Goal: Task Accomplishment & Management: Complete application form

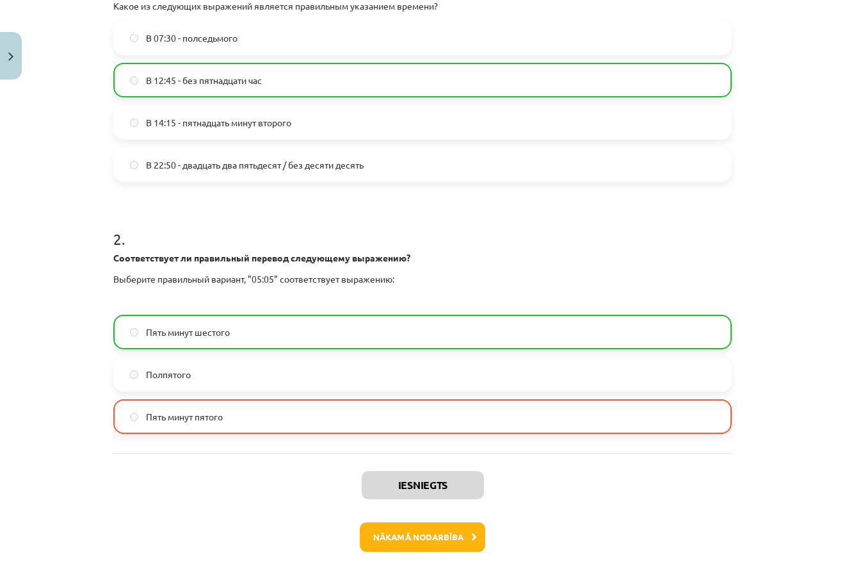
scroll to position [359, 0]
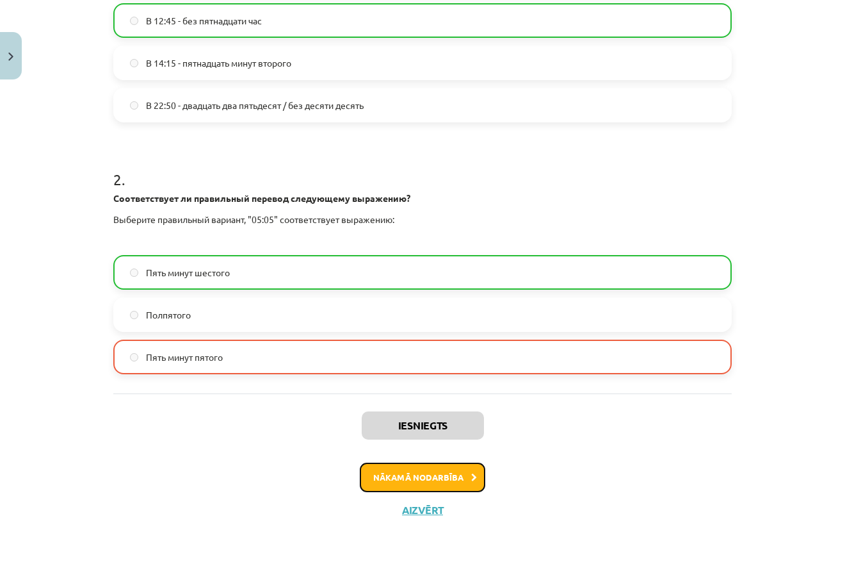
click at [395, 474] on button "Nākamā nodarbība" at bounding box center [423, 476] width 126 height 29
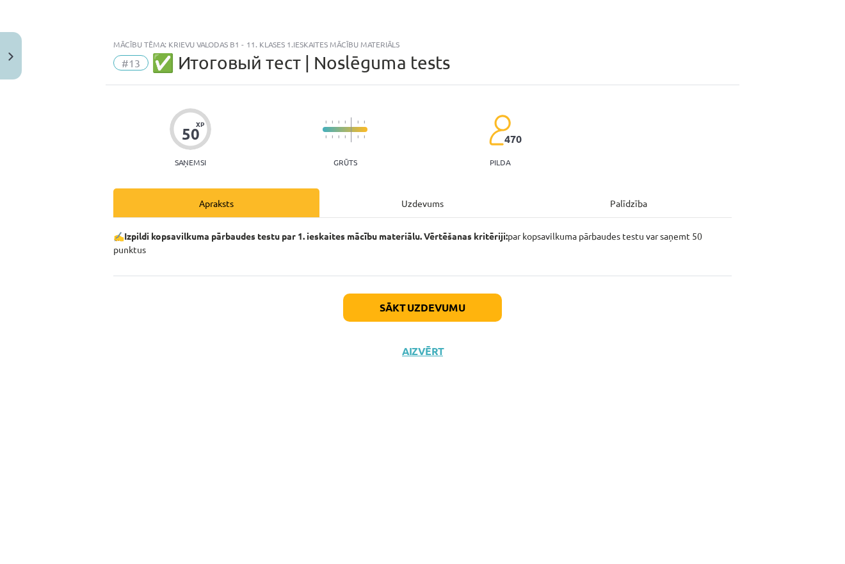
scroll to position [0, 0]
click at [402, 302] on button "Sākt uzdevumu" at bounding box center [422, 307] width 159 height 28
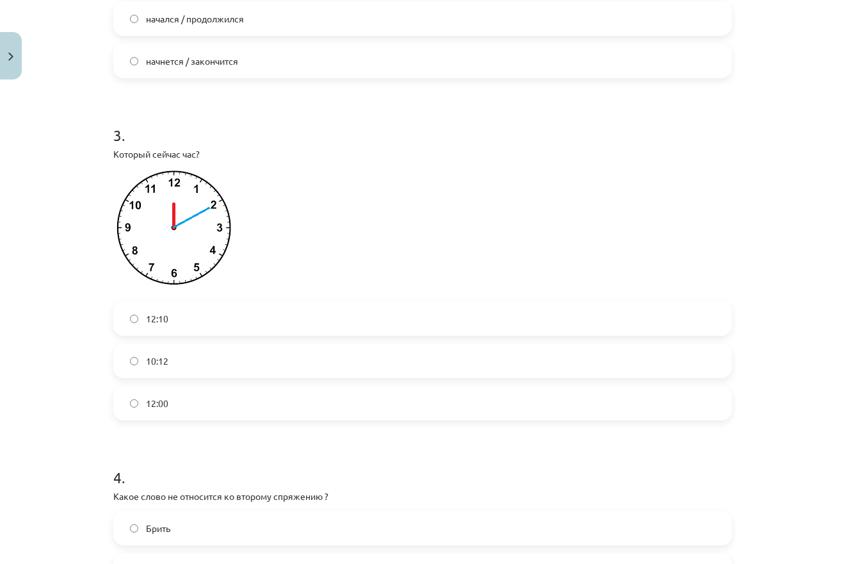
scroll to position [615, 0]
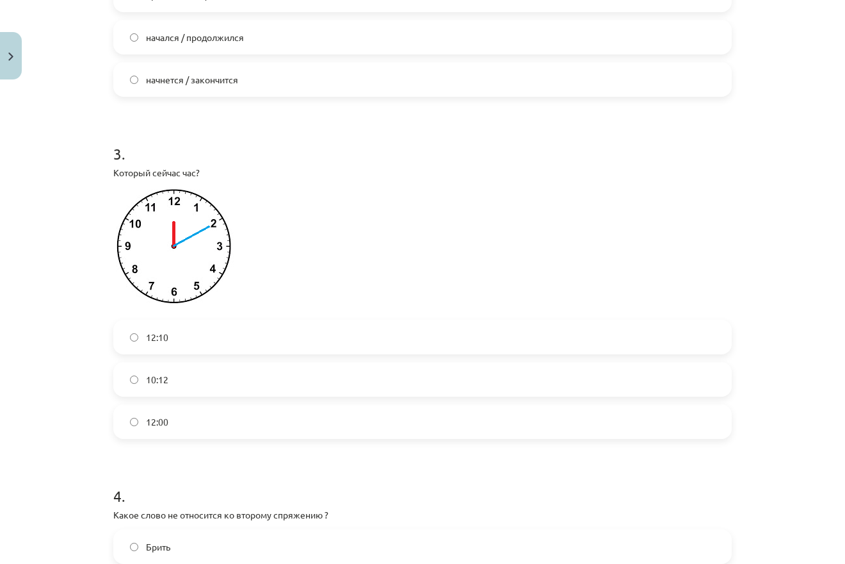
click at [167, 434] on label "12:00" at bounding box center [423, 421] width 616 height 32
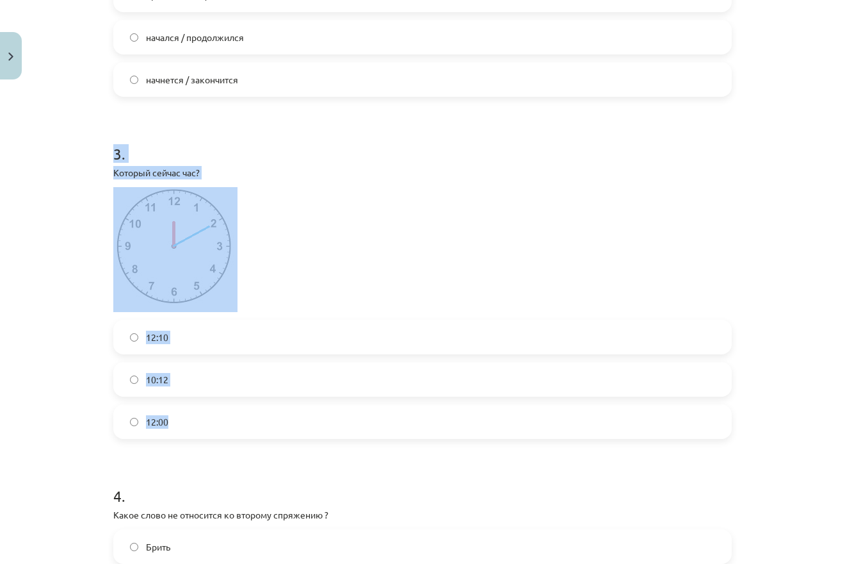
drag, startPoint x: 107, startPoint y: 168, endPoint x: 202, endPoint y: 420, distance: 269.6
click at [202, 420] on div "Mācību tēma: Krievu valodas b1 - 11. klases 1.ieskaites mācību materiāls #13 ✅ …" at bounding box center [422, 282] width 845 height 564
click at [145, 322] on label "12:10" at bounding box center [423, 337] width 616 height 32
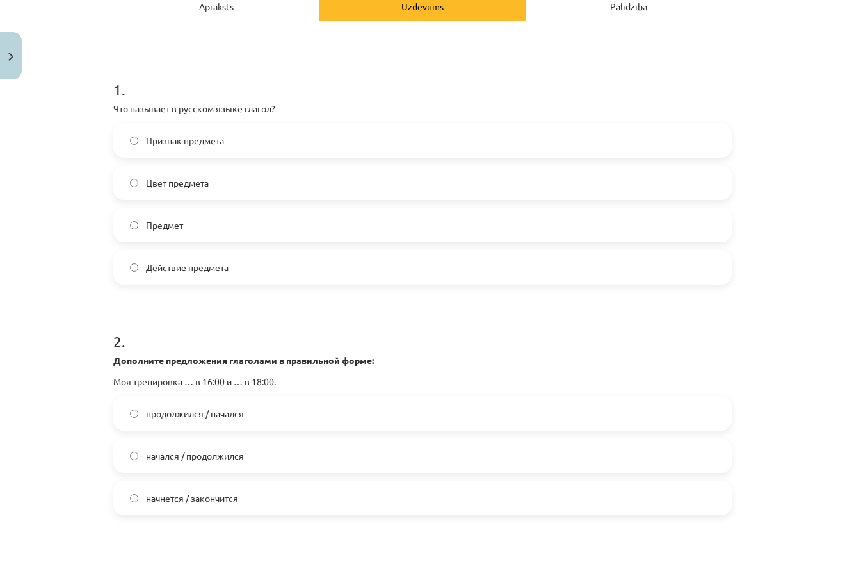
scroll to position [184, 0]
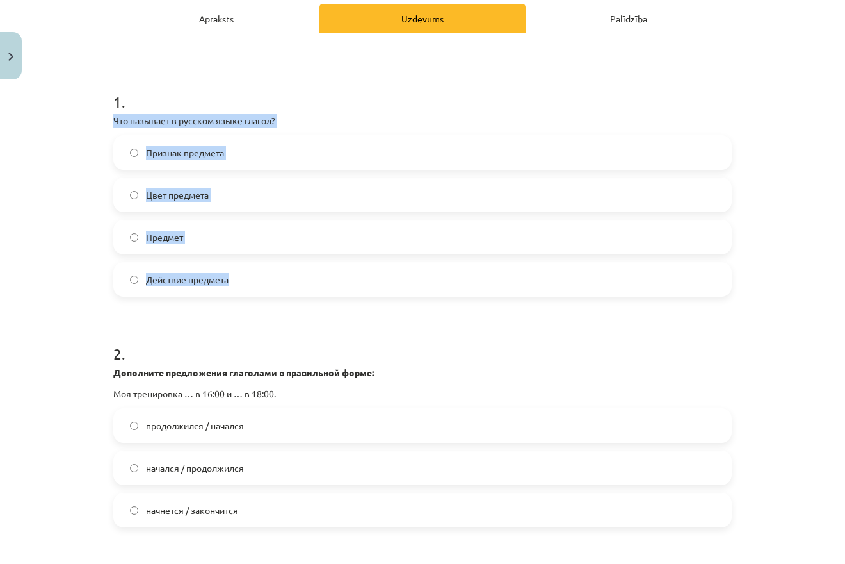
drag, startPoint x: 105, startPoint y: 113, endPoint x: 266, endPoint y: 284, distance: 235.6
click at [266, 284] on div "Mācību tēma: Krievu valodas b1 - 11. klases 1.ieskaites mācību materiāls #13 ✅ …" at bounding box center [422, 282] width 845 height 564
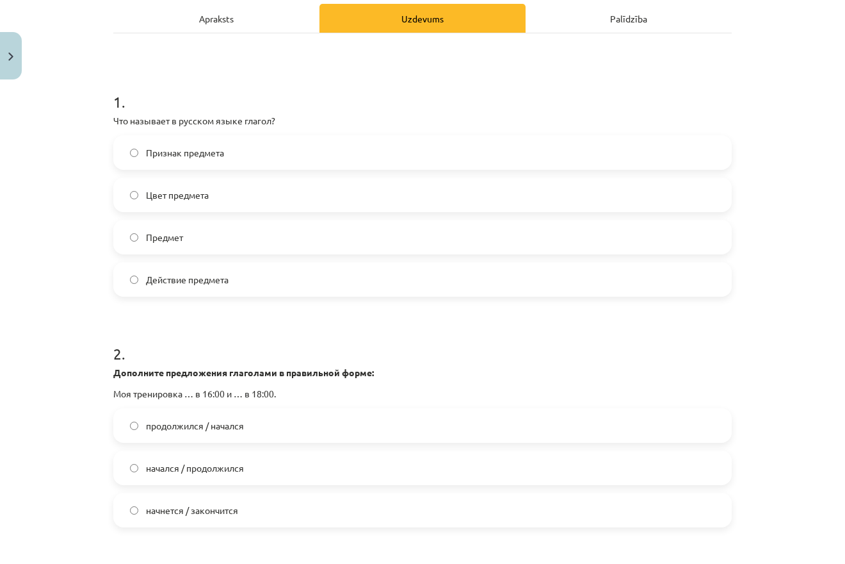
click at [99, 290] on div "Mācību tēma: Krievu valodas b1 - 11. klases 1.ieskaites mācību materiāls #13 ✅ …" at bounding box center [422, 282] width 845 height 564
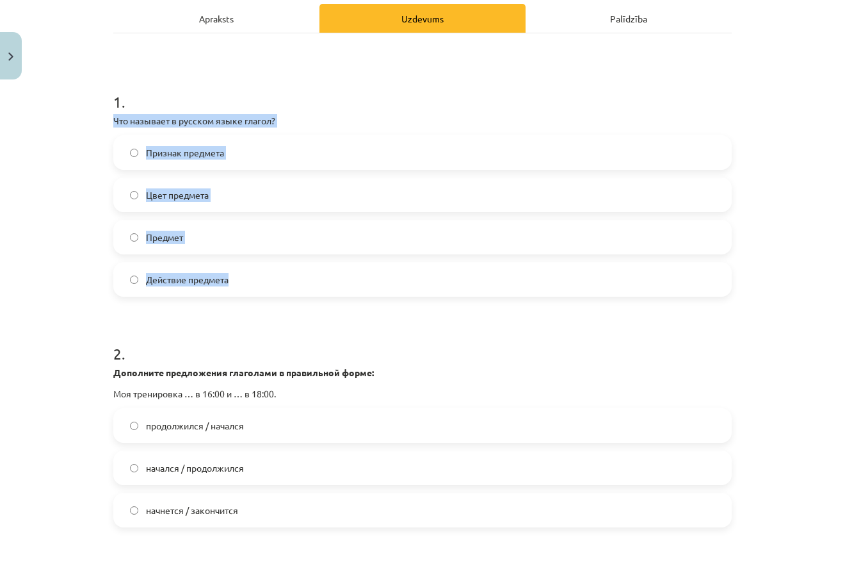
drag, startPoint x: 114, startPoint y: 124, endPoint x: 282, endPoint y: 292, distance: 237.8
click at [282, 292] on div "Mācību tēma: Krievu valodas b1 - 11. klases 1.ieskaites mācību materiāls #13 ✅ …" at bounding box center [422, 282] width 845 height 564
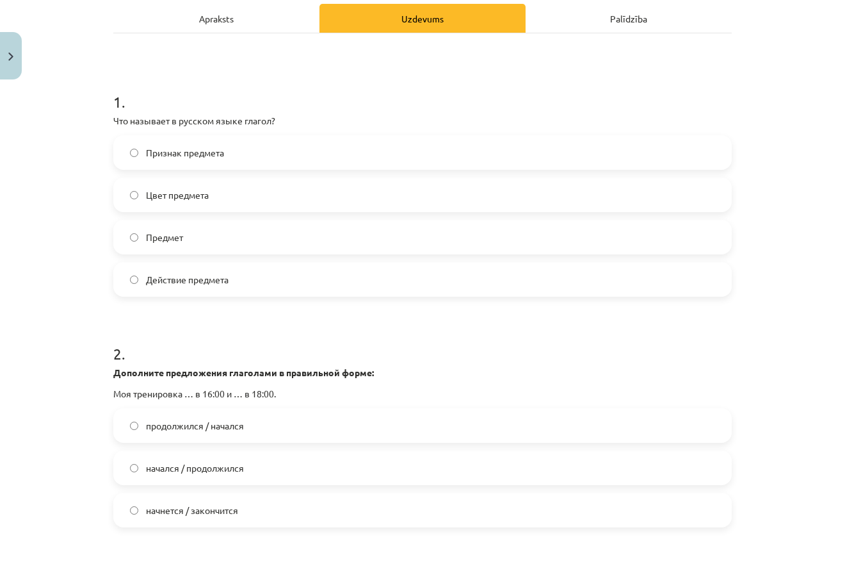
click at [226, 283] on span "Действие предмета" at bounding box center [187, 279] width 83 height 13
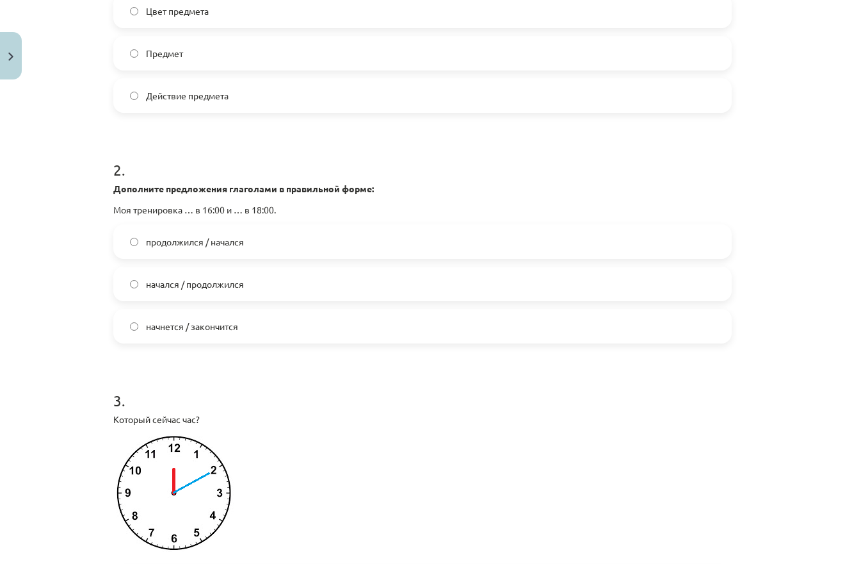
scroll to position [369, 0]
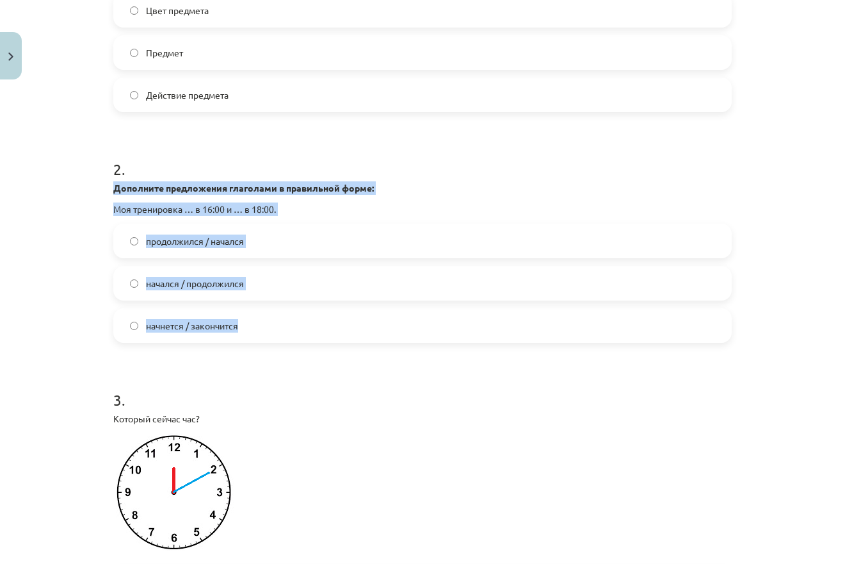
drag, startPoint x: 106, startPoint y: 191, endPoint x: 287, endPoint y: 338, distance: 232.7
click at [362, 332] on label "начнется / закончится" at bounding box center [423, 325] width 616 height 32
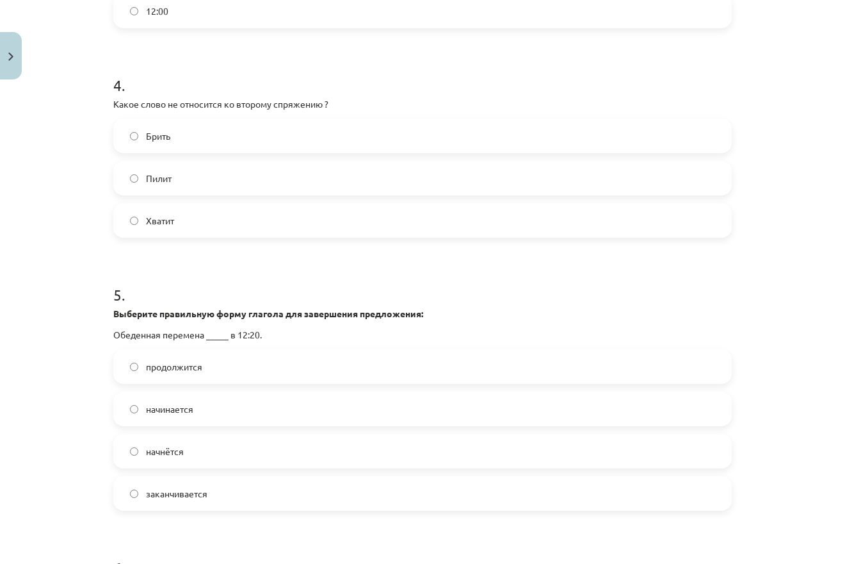
scroll to position [1045, 0]
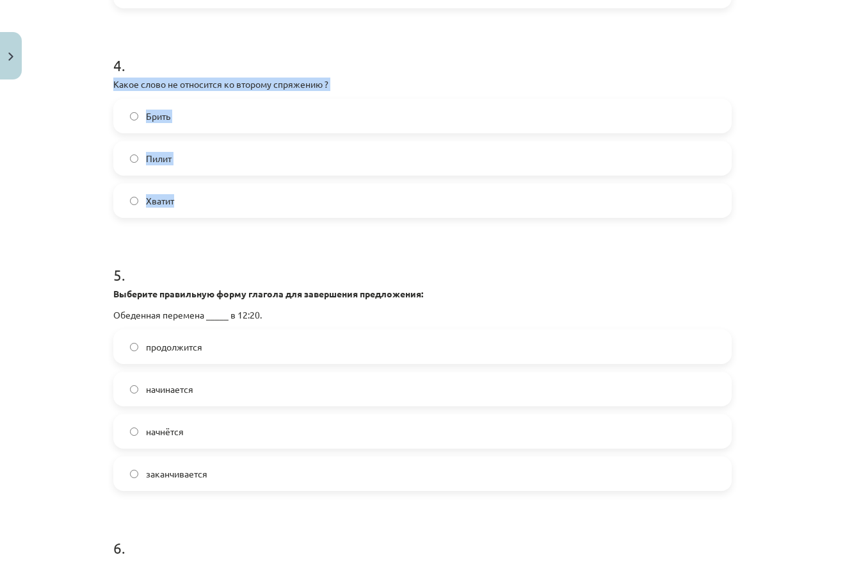
drag, startPoint x: 87, startPoint y: 83, endPoint x: 273, endPoint y: 174, distance: 207.4
click at [273, 174] on div "Mācību tēma: Krievu valodas b1 - 11. klases 1.ieskaites mācību materiāls #13 ✅ …" at bounding box center [422, 282] width 845 height 564
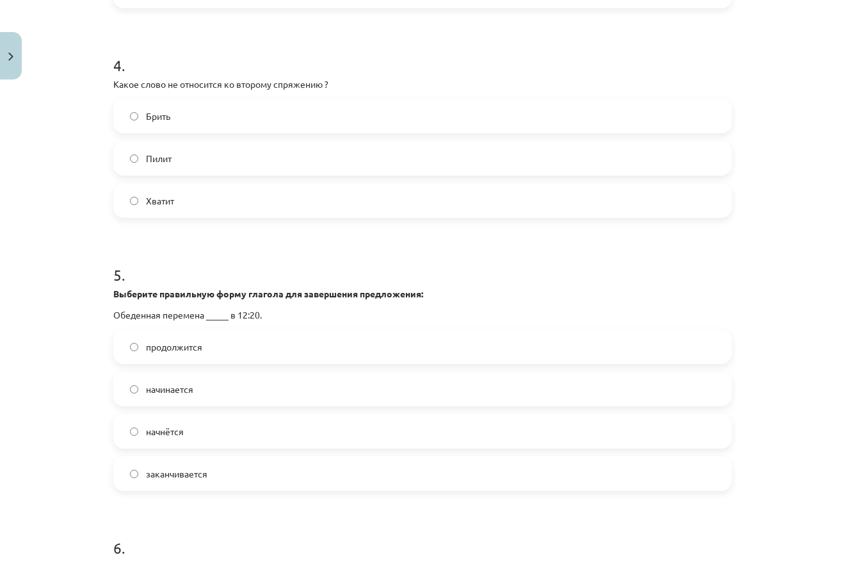
click at [103, 79] on div "Mācību tēma: Krievu valodas b1 - 11. klases 1.ieskaites mācību materiāls #13 ✅ …" at bounding box center [422, 282] width 845 height 564
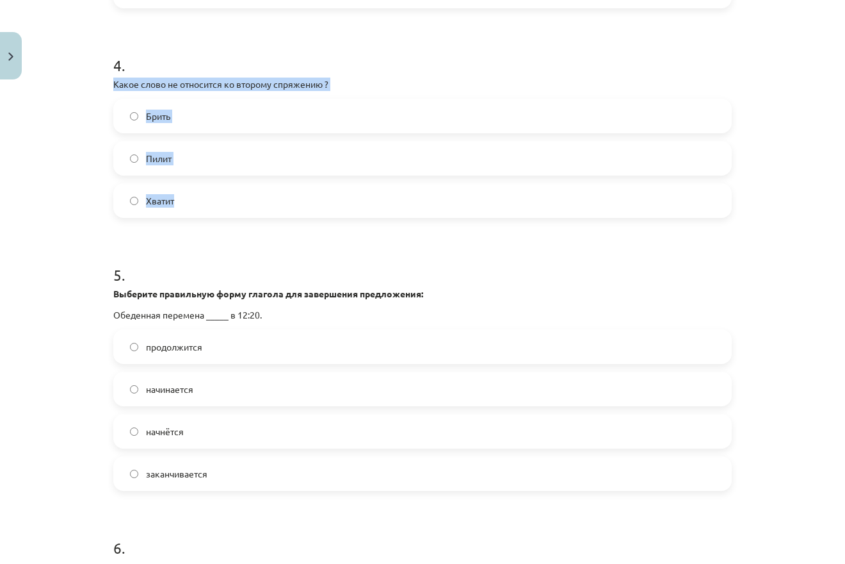
drag, startPoint x: 103, startPoint y: 79, endPoint x: 264, endPoint y: 220, distance: 213.4
click at [264, 220] on div "Mācību tēma: Krievu valodas b1 - 11. klases 1.ieskaites mācību materiāls #13 ✅ …" at bounding box center [422, 282] width 845 height 564
click at [196, 200] on label "Хватит" at bounding box center [423, 200] width 616 height 32
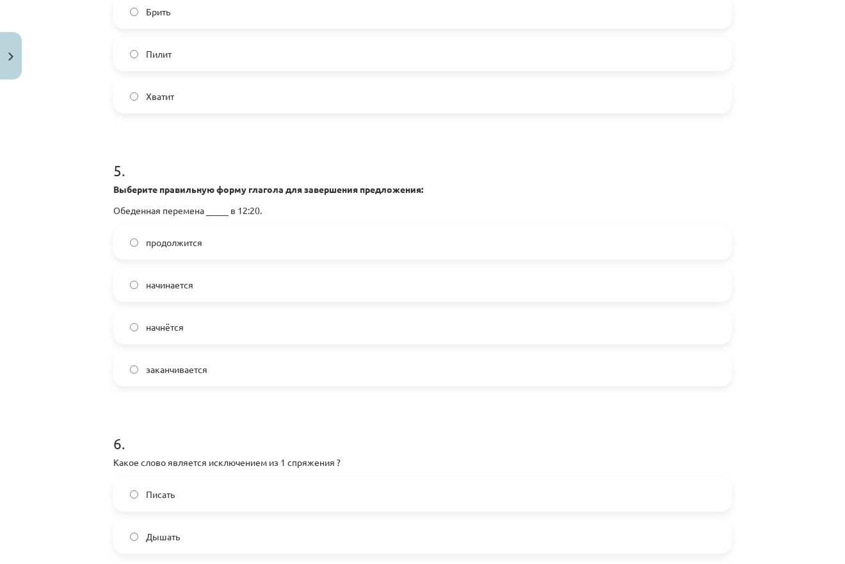
scroll to position [1168, 0]
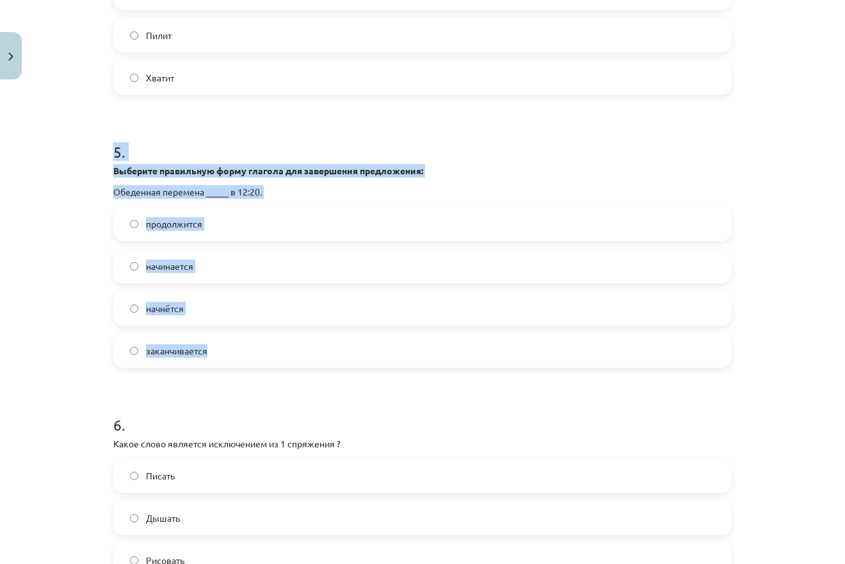
drag, startPoint x: 107, startPoint y: 159, endPoint x: 218, endPoint y: 243, distance: 139.1
click at [279, 366] on div "50 XP Saņemsi Grūts 469 pilda Apraksts Uzdevums Palīdzība 1 . Что называет в ру…" at bounding box center [423, 354] width 634 height 2874
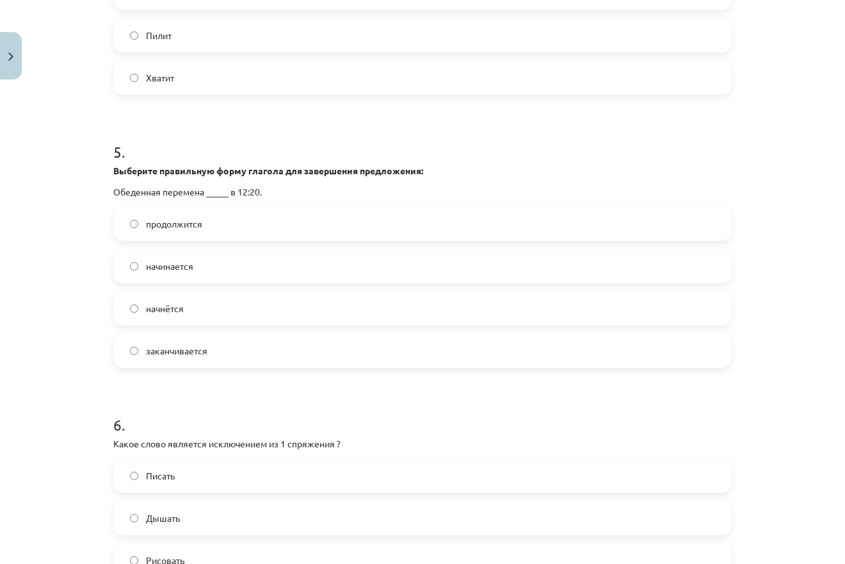
click at [116, 400] on h1 "6 ." at bounding box center [422, 413] width 619 height 40
click at [197, 271] on label "начинается" at bounding box center [423, 266] width 616 height 32
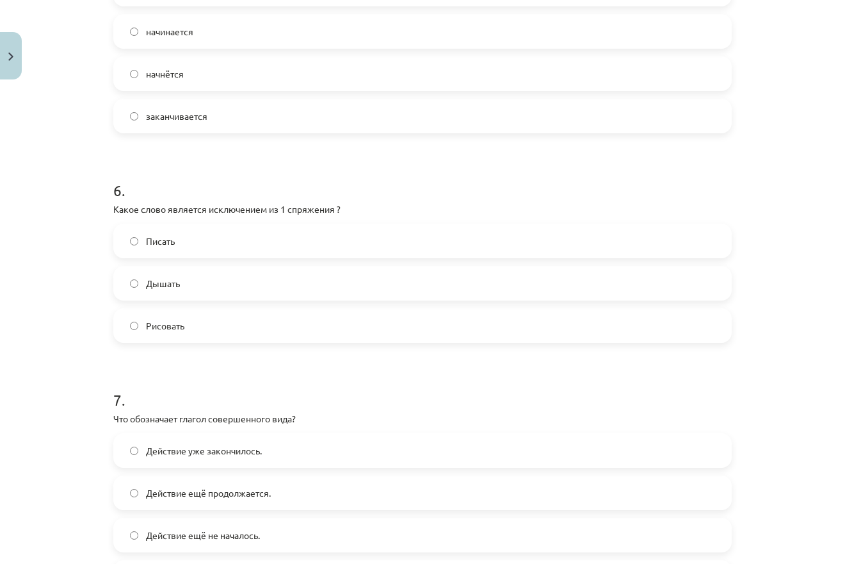
scroll to position [1414, 0]
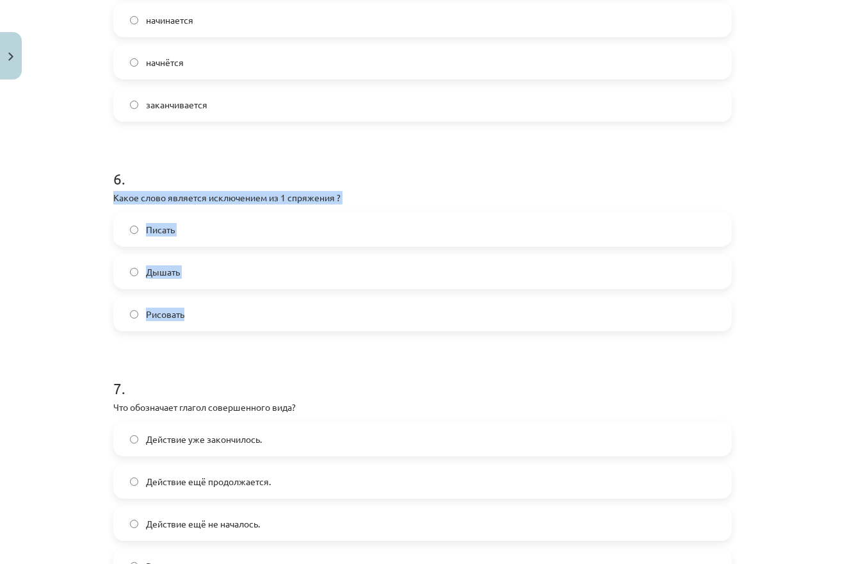
drag, startPoint x: 109, startPoint y: 191, endPoint x: 235, endPoint y: 320, distance: 180.3
click at [235, 320] on div "50 XP Saņemsi Grūts 469 pilda Apraksts Uzdevums Palīdzība 1 . Что называет в ру…" at bounding box center [423, 108] width 634 height 2874
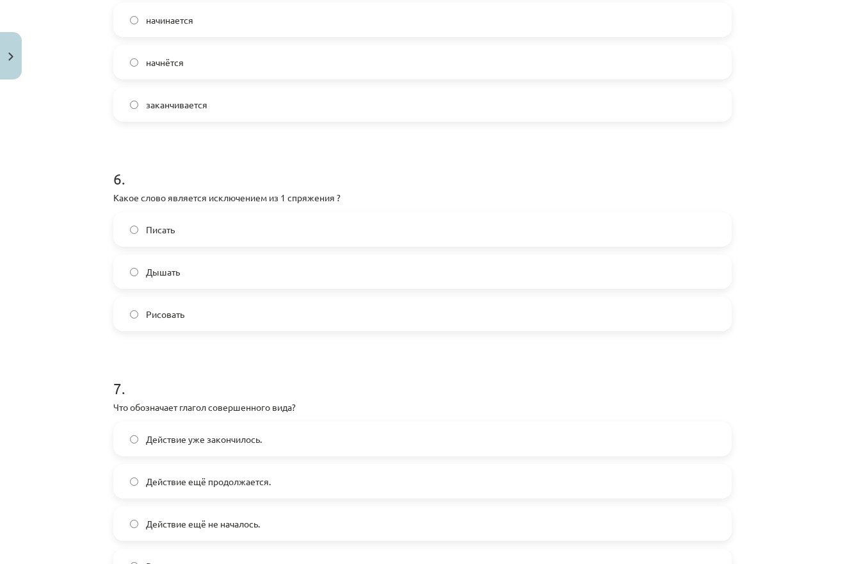
click at [175, 366] on h1 "7 ." at bounding box center [422, 377] width 619 height 40
click at [207, 240] on label "Писать" at bounding box center [423, 229] width 616 height 32
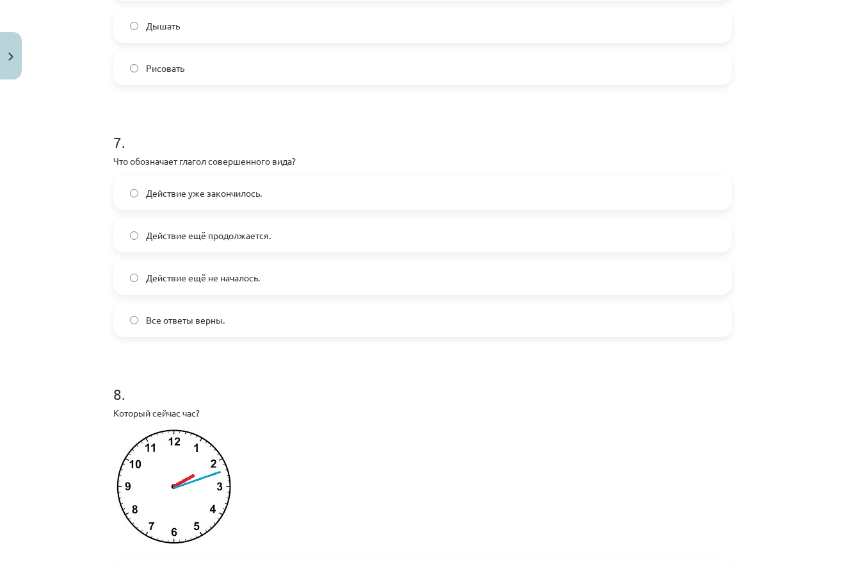
scroll to position [1599, 0]
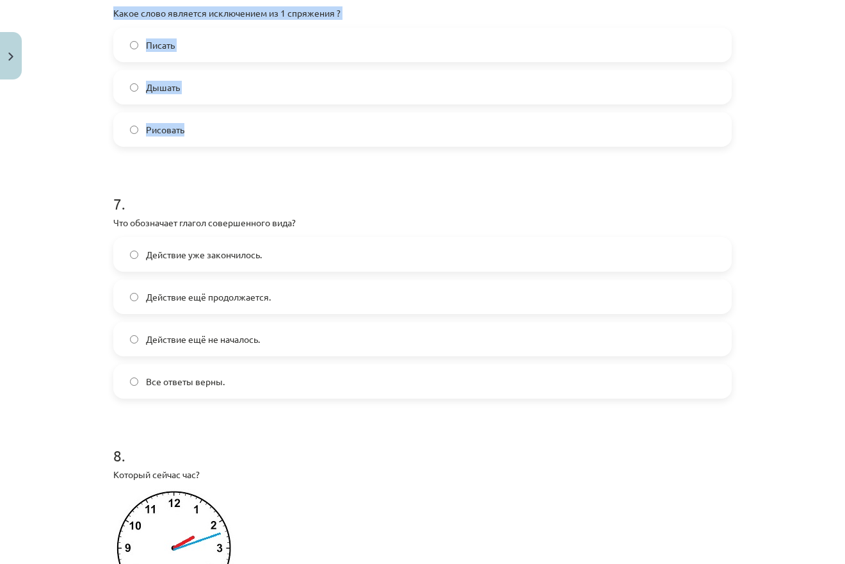
drag, startPoint x: 106, startPoint y: 5, endPoint x: 212, endPoint y: 128, distance: 162.1
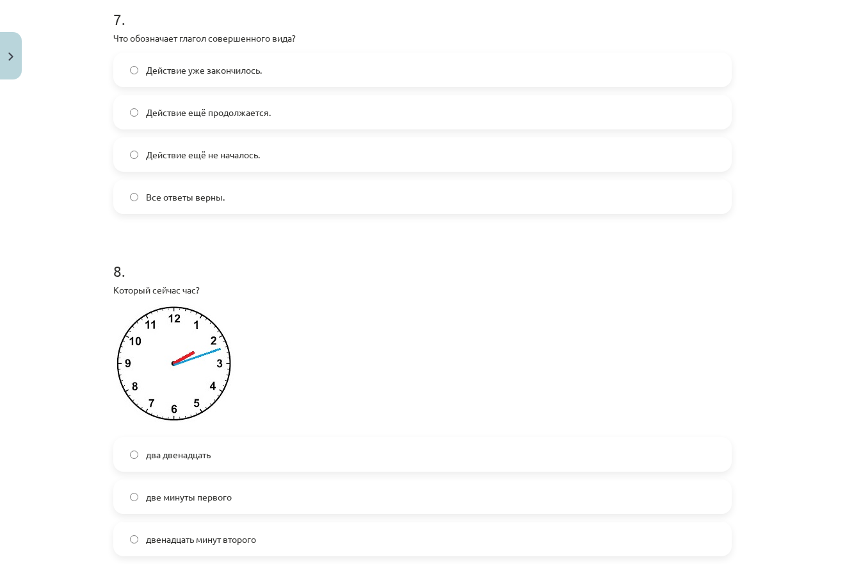
scroll to position [1845, 0]
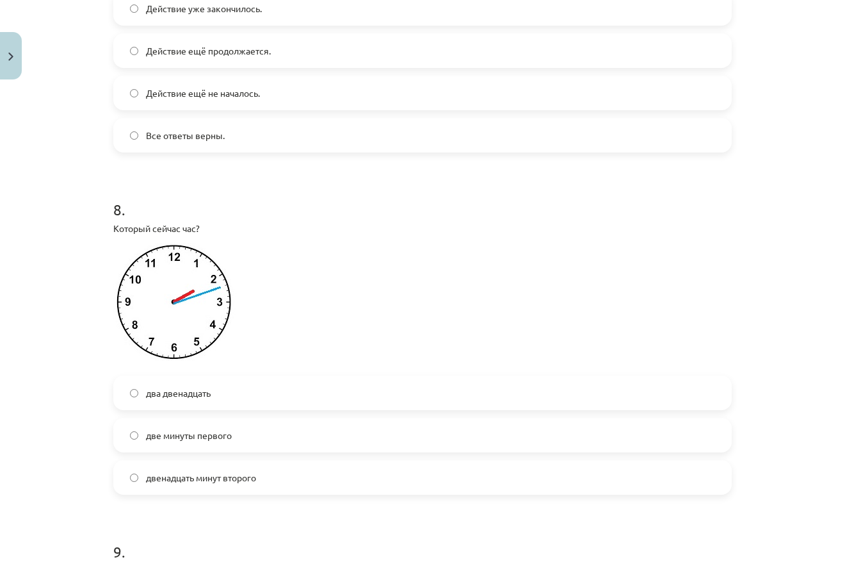
click at [382, 335] on p at bounding box center [422, 305] width 619 height 125
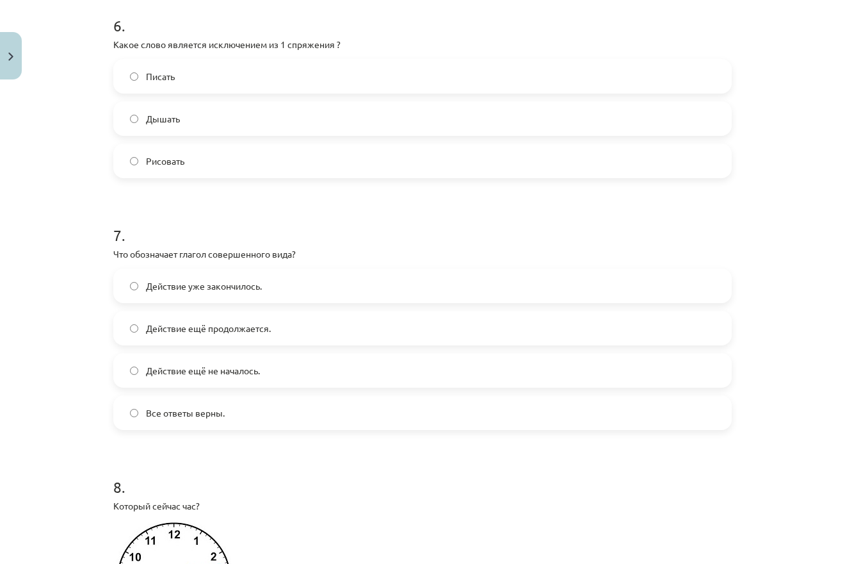
scroll to position [1537, 0]
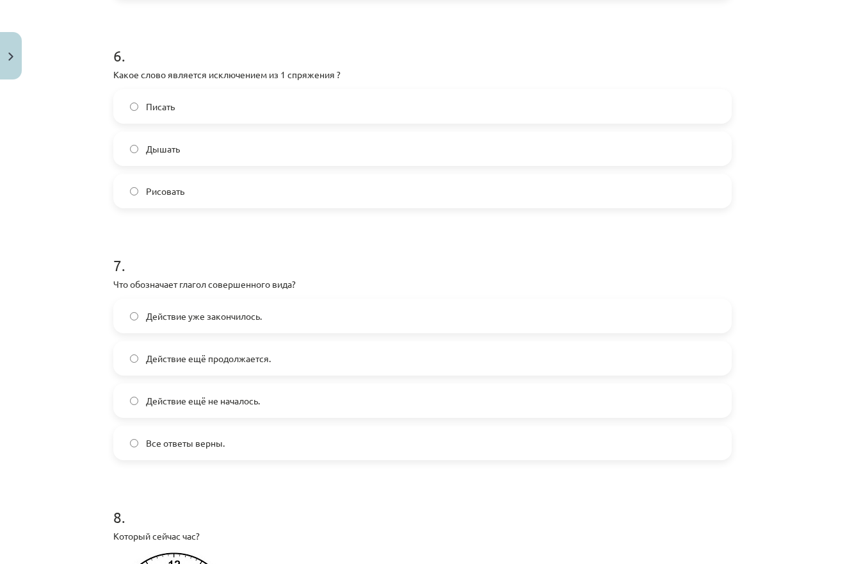
click at [149, 143] on span "Дышать" at bounding box center [163, 148] width 34 height 13
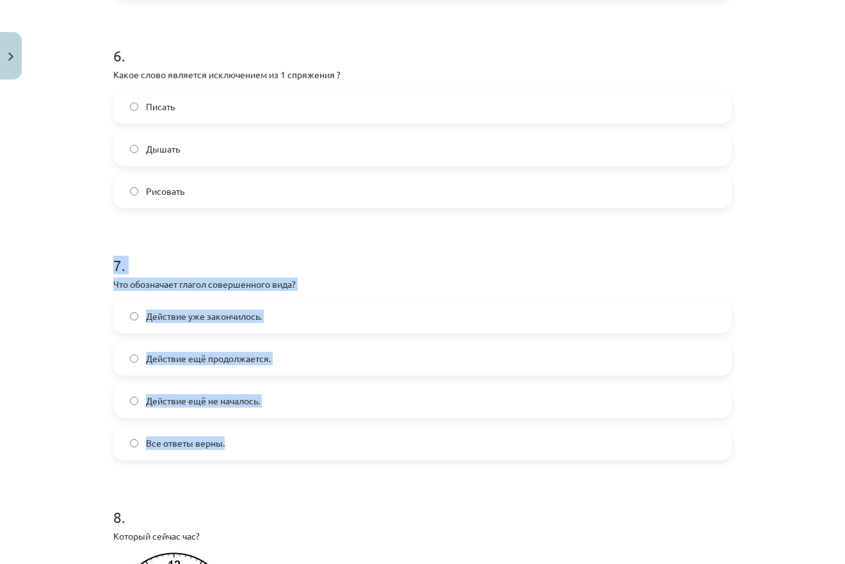
drag, startPoint x: 105, startPoint y: 273, endPoint x: 257, endPoint y: 448, distance: 232.0
click at [257, 448] on div "Mācību tēma: Krievu valodas b1 - 11. klases 1.ieskaites mācību materiāls #13 ✅ …" at bounding box center [422, 282] width 845 height 564
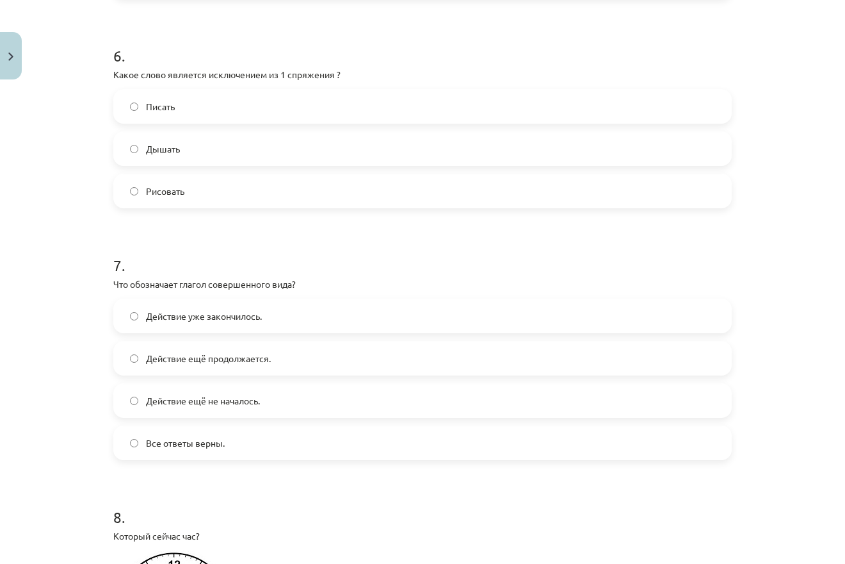
click at [95, 367] on div "Mācību tēma: Krievu valodas b1 - 11. klases 1.ieskaites mācību materiāls #13 ✅ …" at bounding box center [422, 282] width 845 height 564
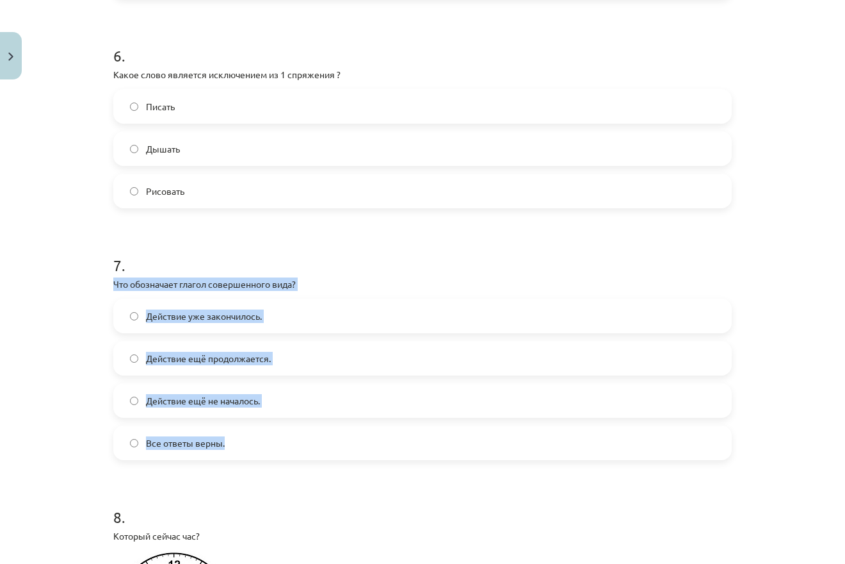
drag, startPoint x: 101, startPoint y: 280, endPoint x: 237, endPoint y: 445, distance: 213.4
click at [237, 445] on div "Mācību tēma: Krievu valodas b1 - 11. klases 1.ieskaites mācību materiāls #13 ✅ …" at bounding box center [422, 282] width 845 height 564
drag, startPoint x: 224, startPoint y: 396, endPoint x: 223, endPoint y: 389, distance: 7.2
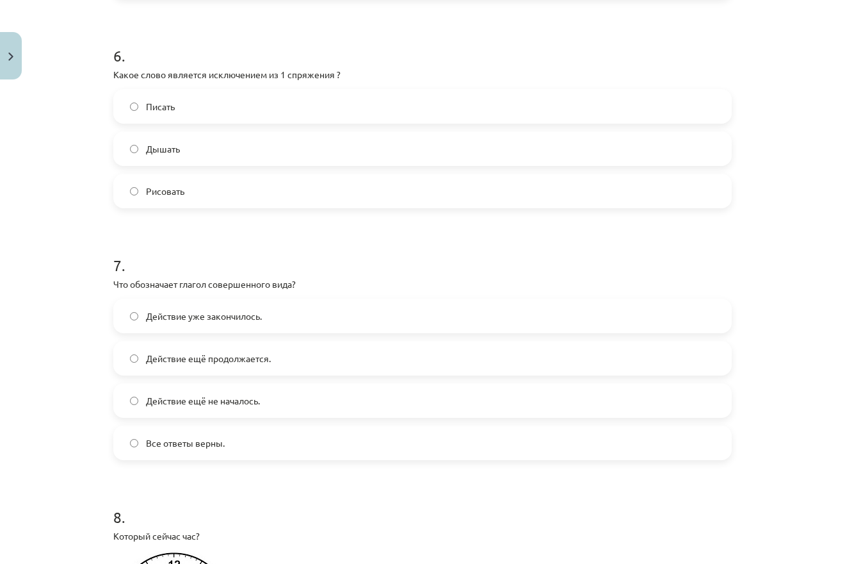
click at [36, 286] on div "Mācību tēma: Krievu valodas b1 - 11. klases 1.ieskaites mācību materiāls #13 ✅ …" at bounding box center [422, 282] width 845 height 564
click at [175, 319] on span "Действие уже закончилось." at bounding box center [204, 315] width 116 height 13
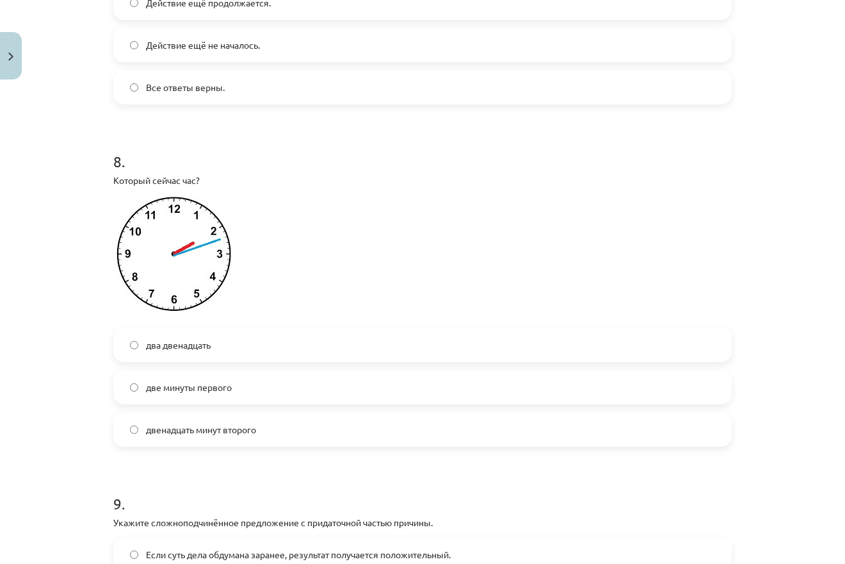
scroll to position [1874, 0]
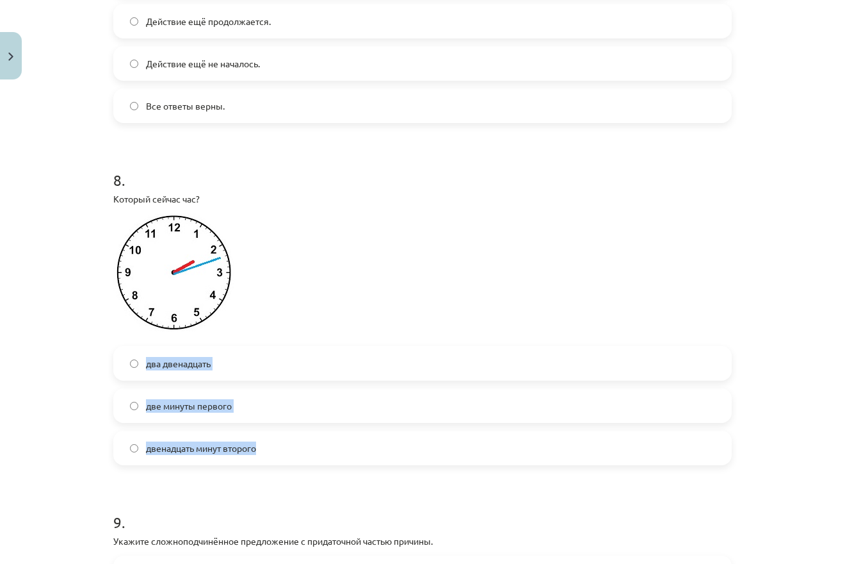
drag, startPoint x: 113, startPoint y: 345, endPoint x: 277, endPoint y: 454, distance: 196.8
click at [167, 279] on img at bounding box center [175, 275] width 124 height 125
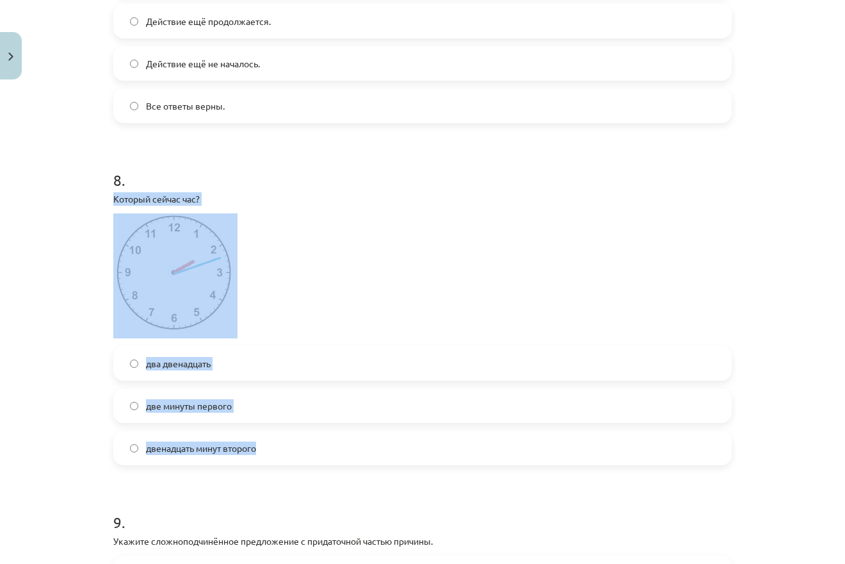
drag, startPoint x: 108, startPoint y: 194, endPoint x: 268, endPoint y: 442, distance: 294.7
click at [153, 327] on img at bounding box center [175, 275] width 124 height 125
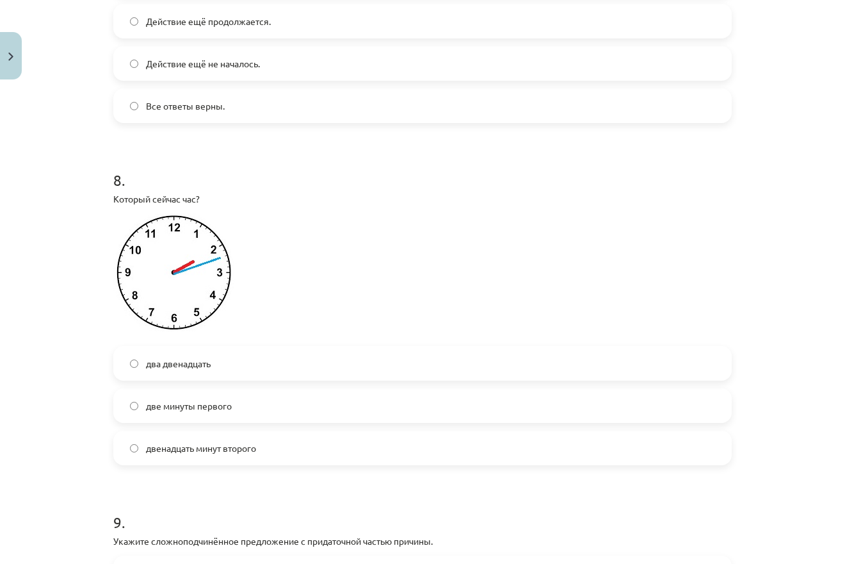
click at [80, 279] on div "Mācību tēma: Krievu valodas b1 - 11. klases 1.ieskaites mācību materiāls #13 ✅ …" at bounding box center [422, 282] width 845 height 564
click at [166, 273] on img at bounding box center [175, 275] width 124 height 125
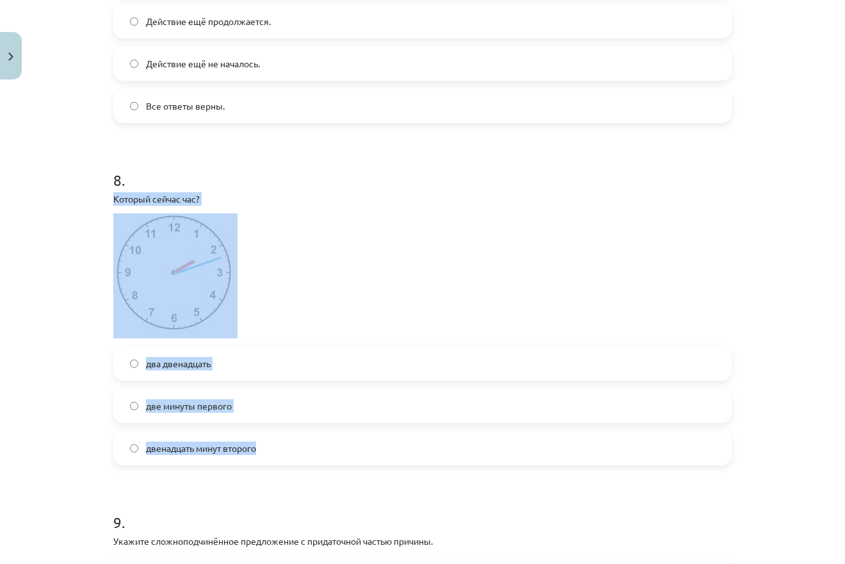
drag, startPoint x: 108, startPoint y: 200, endPoint x: 266, endPoint y: 453, distance: 298.9
click at [264, 454] on div "Mācību tēma: Krievu valodas b1 - 11. klases 1.ieskaites mācību materiāls #13 ✅ …" at bounding box center [422, 282] width 845 height 564
click at [222, 370] on label "два двенадцать" at bounding box center [423, 363] width 616 height 32
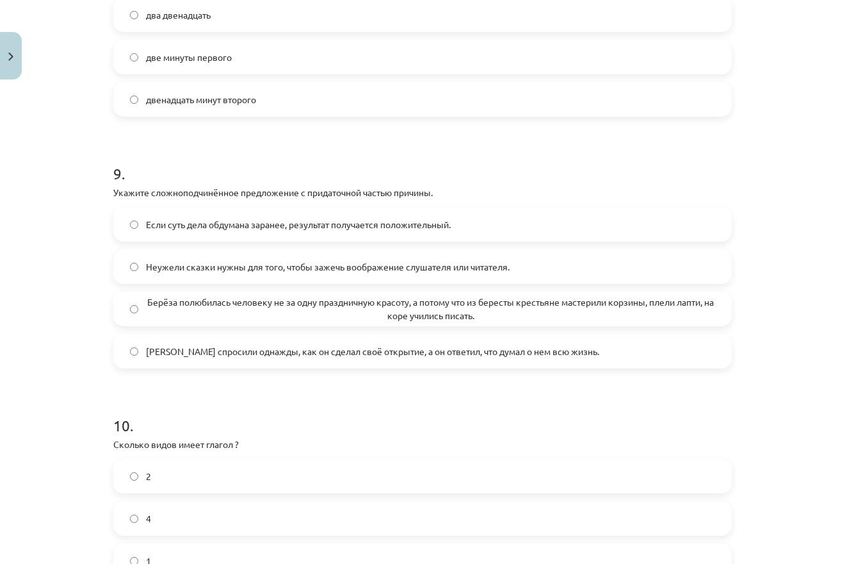
scroll to position [2243, 0]
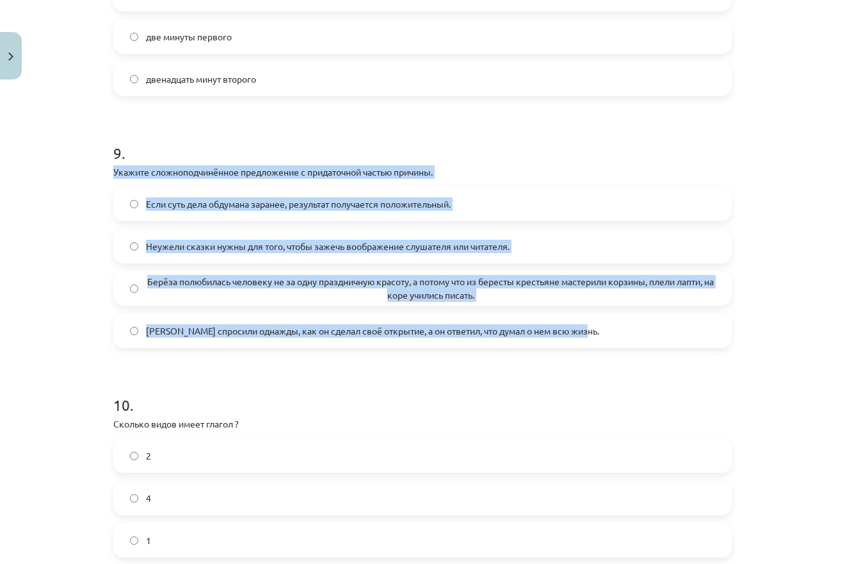
drag, startPoint x: 111, startPoint y: 170, endPoint x: 634, endPoint y: 327, distance: 546.3
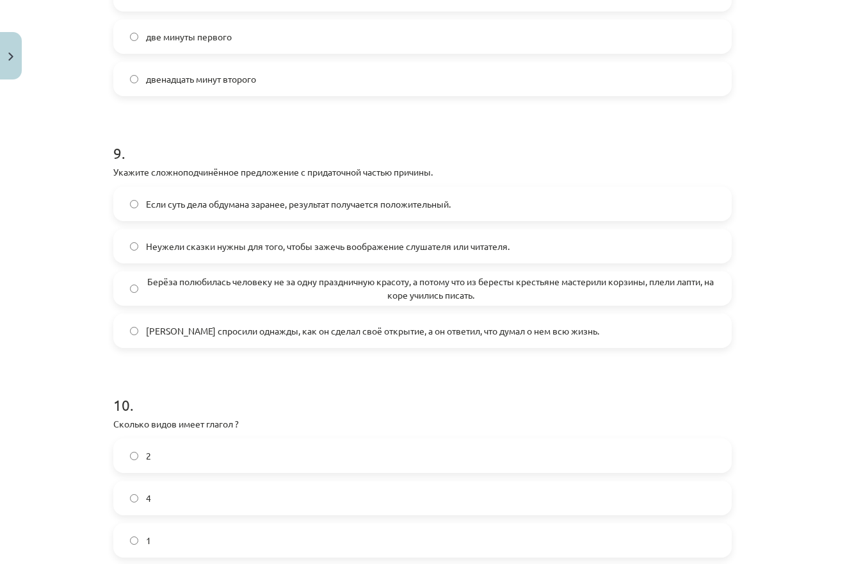
click at [22, 240] on div "Mācību tēma: Krievu valodas b1 - 11. klases 1.ieskaites mācību materiāls #13 ✅ …" at bounding box center [422, 282] width 845 height 564
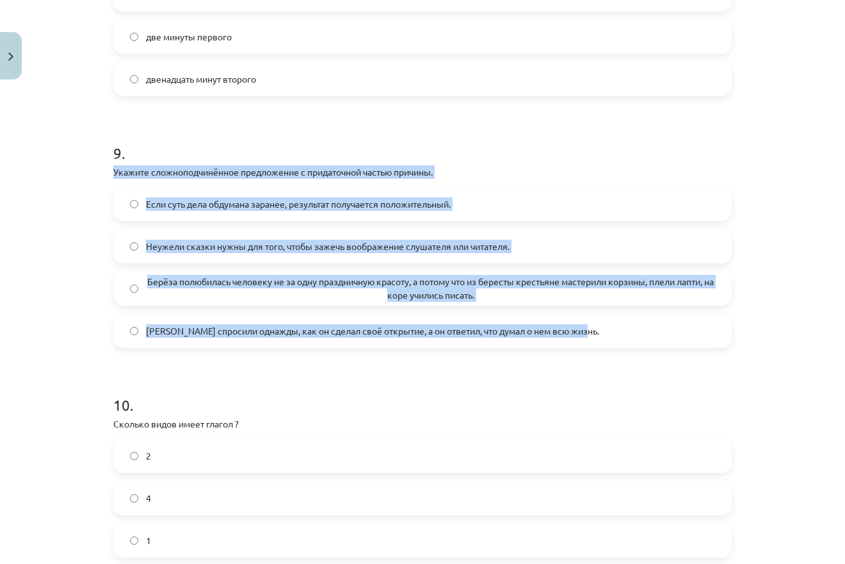
drag, startPoint x: 111, startPoint y: 170, endPoint x: 643, endPoint y: 357, distance: 563.5
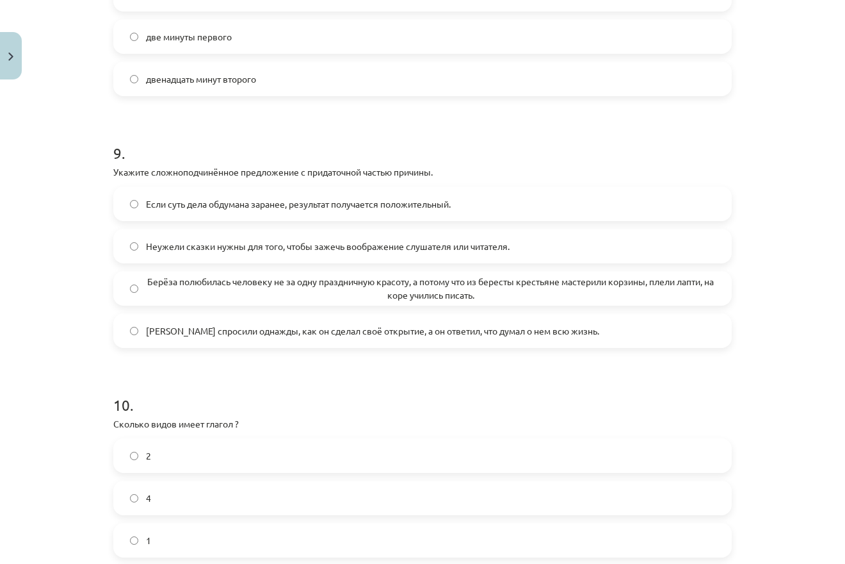
click at [79, 263] on div "Mācību tēma: Krievu valodas b1 - 11. klases 1.ieskaites mācību materiāls #13 ✅ …" at bounding box center [422, 282] width 845 height 564
click at [448, 287] on span "Берёза полюбилась человеку не за одну праздничную красоту, а потому что из бере…" at bounding box center [430, 288] width 569 height 27
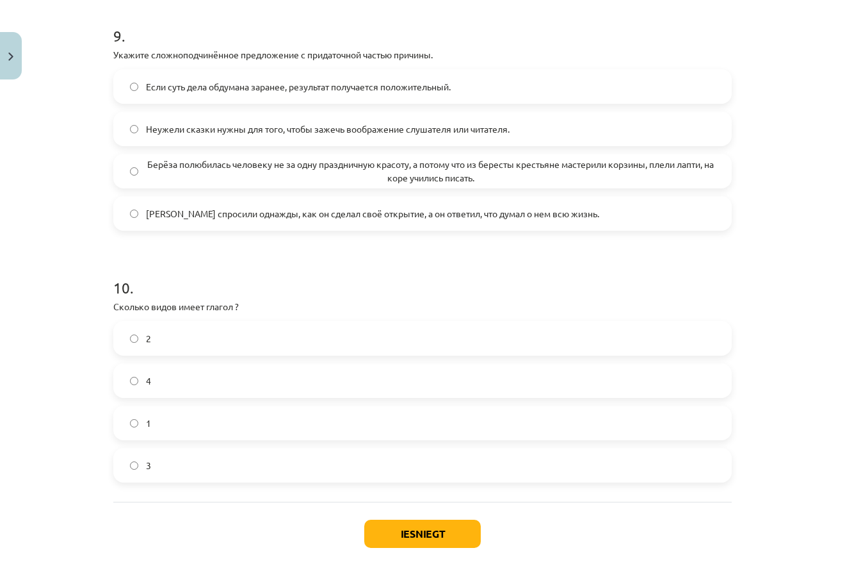
scroll to position [2427, 0]
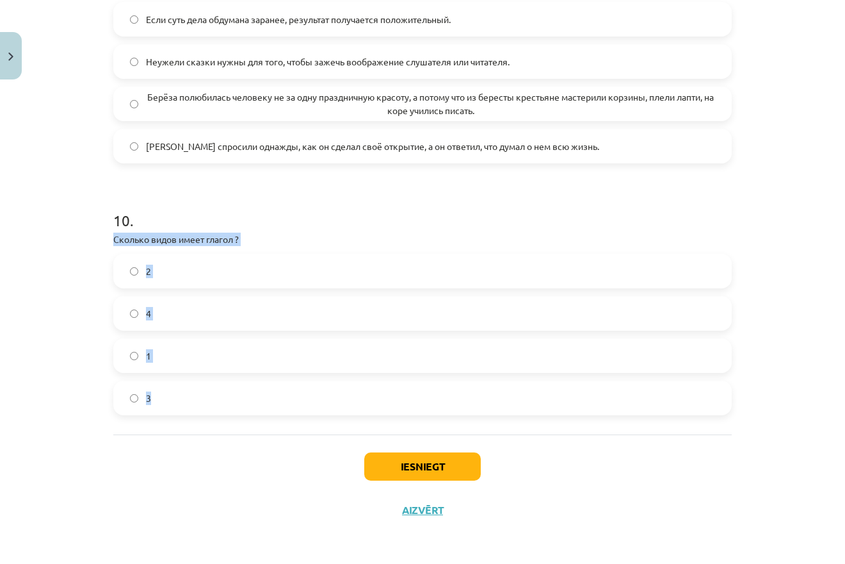
drag, startPoint x: 106, startPoint y: 232, endPoint x: 211, endPoint y: 404, distance: 200.7
click at [295, 222] on h1 "10 ." at bounding box center [422, 209] width 619 height 40
click at [262, 272] on label "2" at bounding box center [423, 271] width 616 height 32
click at [412, 471] on button "Iesniegt" at bounding box center [422, 466] width 117 height 28
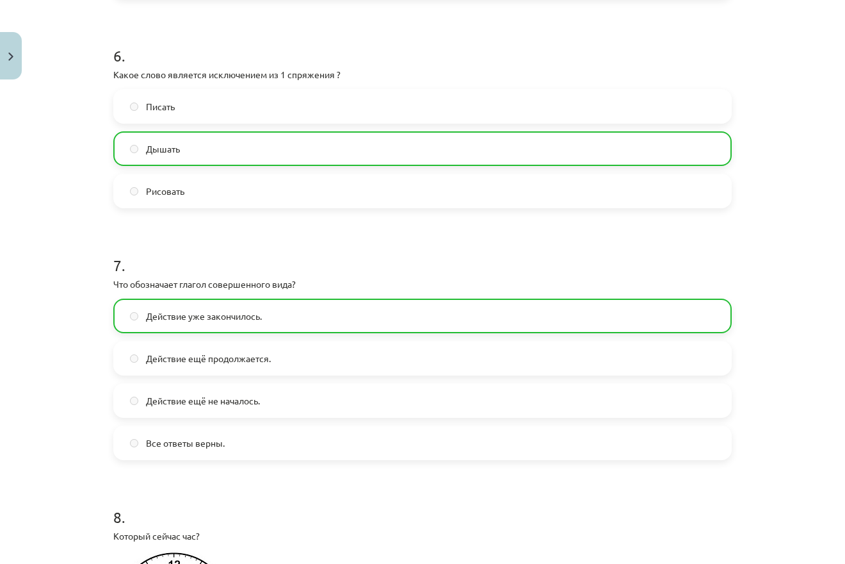
scroll to position [1845, 0]
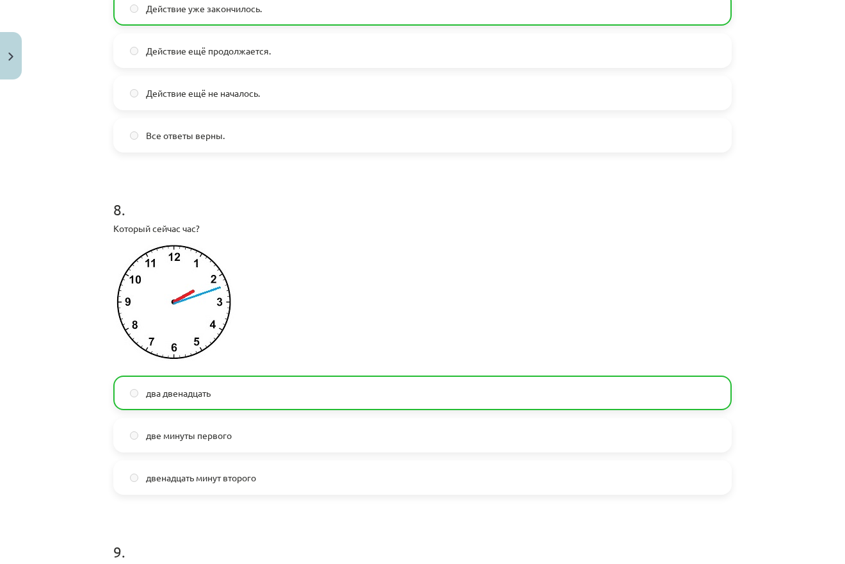
click at [793, 410] on div "Mācību tēma: Krievu valodas b1 - 11. klases 1.ieskaites mācību materiāls #13 ✅ …" at bounding box center [422, 282] width 845 height 564
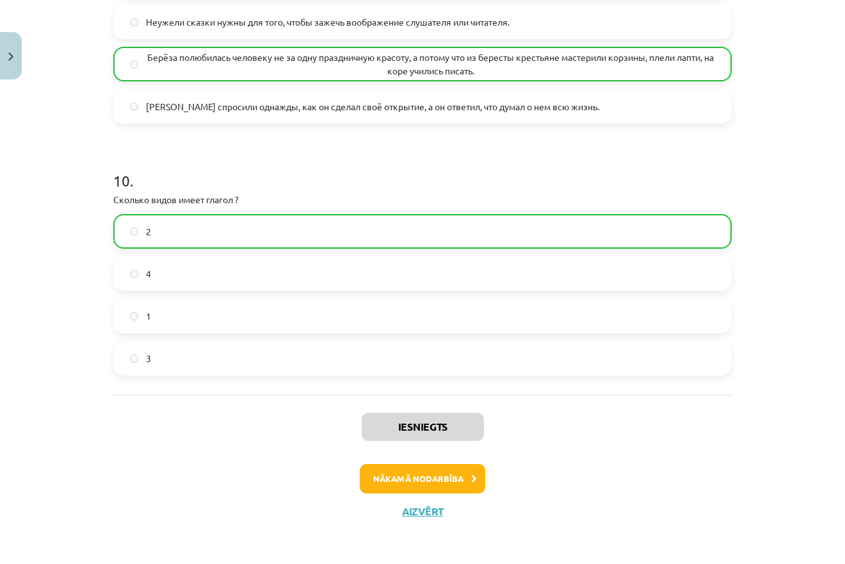
scroll to position [2468, 0]
click at [404, 464] on button "Nākamā nodarbība" at bounding box center [423, 476] width 126 height 29
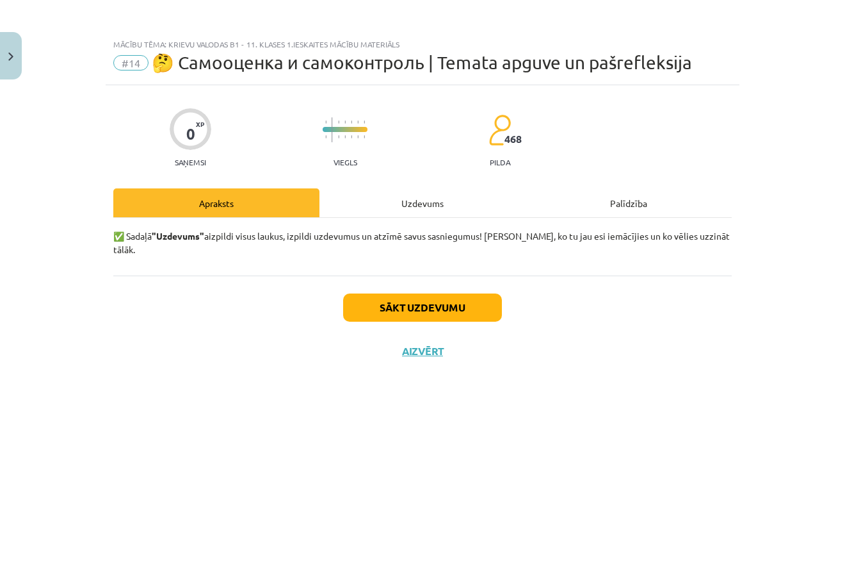
scroll to position [0, 0]
click at [409, 293] on button "Sākt uzdevumu" at bounding box center [422, 307] width 159 height 28
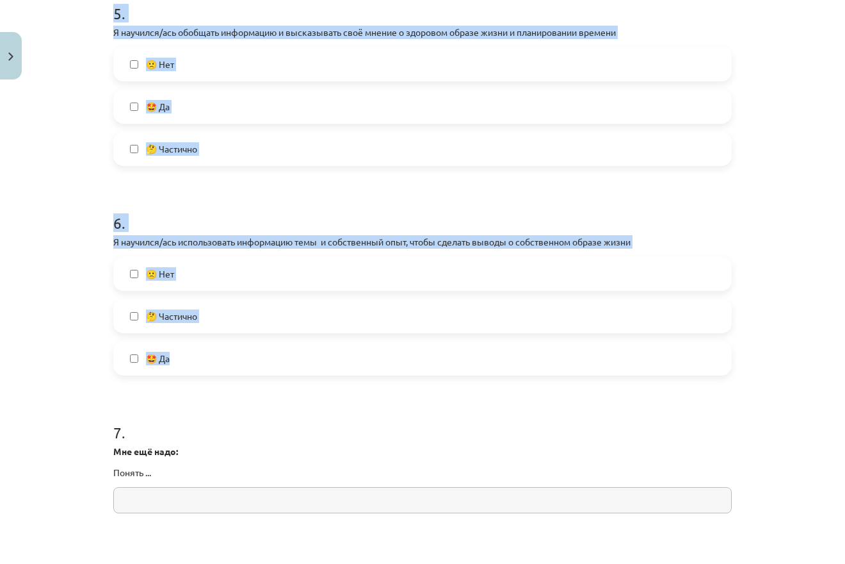
scroll to position [1107, 0]
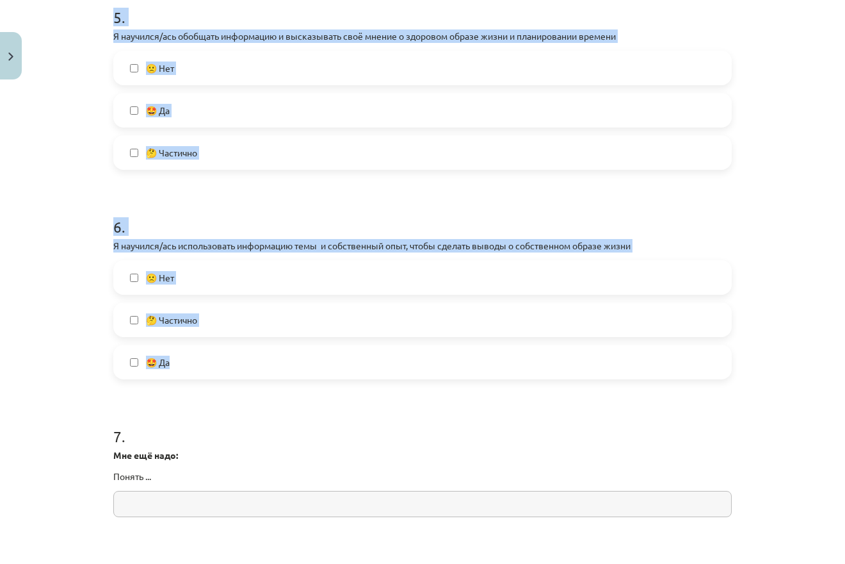
drag, startPoint x: 108, startPoint y: 188, endPoint x: 300, endPoint y: 345, distance: 248.5
click at [300, 345] on div "0 XP Saņemsi Viegls 468 pilda Apraksts Uzdevums Palīdzība 1 . Я научился/ась по…" at bounding box center [423, 8] width 634 height 2060
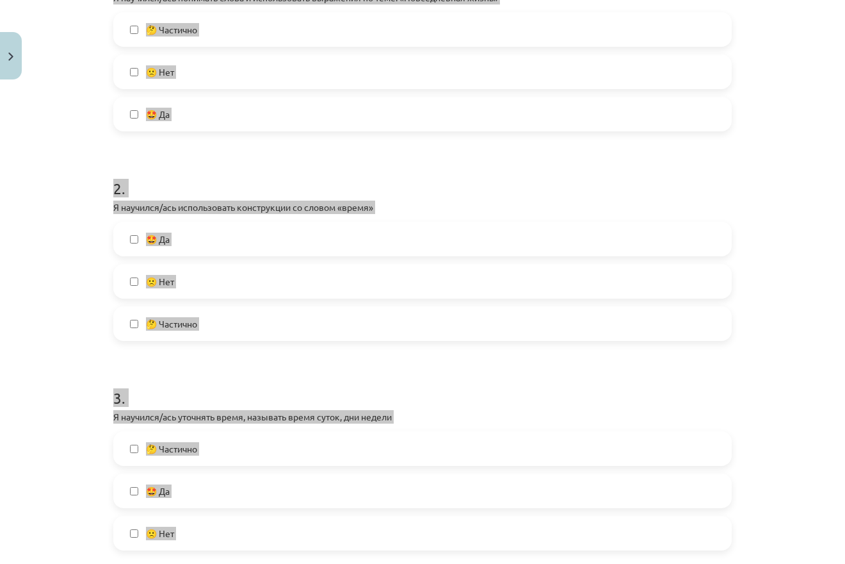
scroll to position [123, 0]
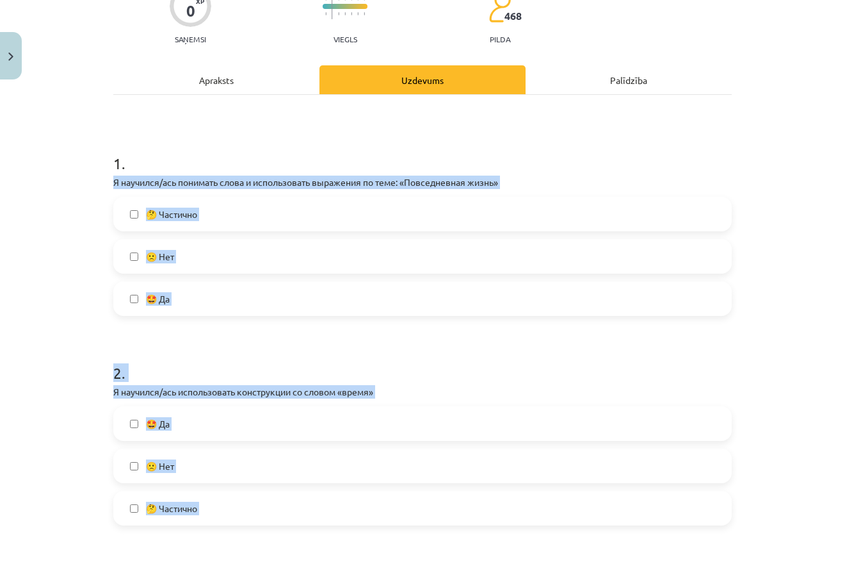
click at [119, 211] on label "🤔 Частично" at bounding box center [423, 214] width 616 height 32
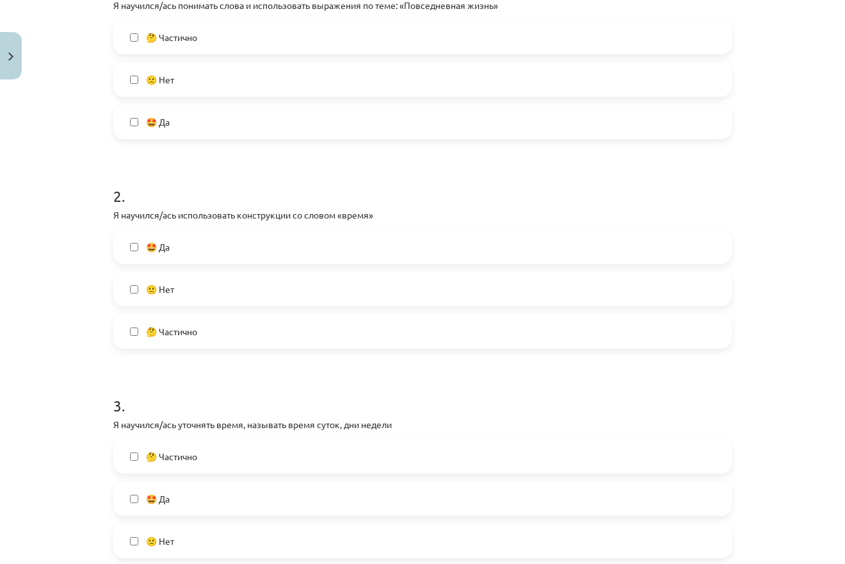
scroll to position [307, 0]
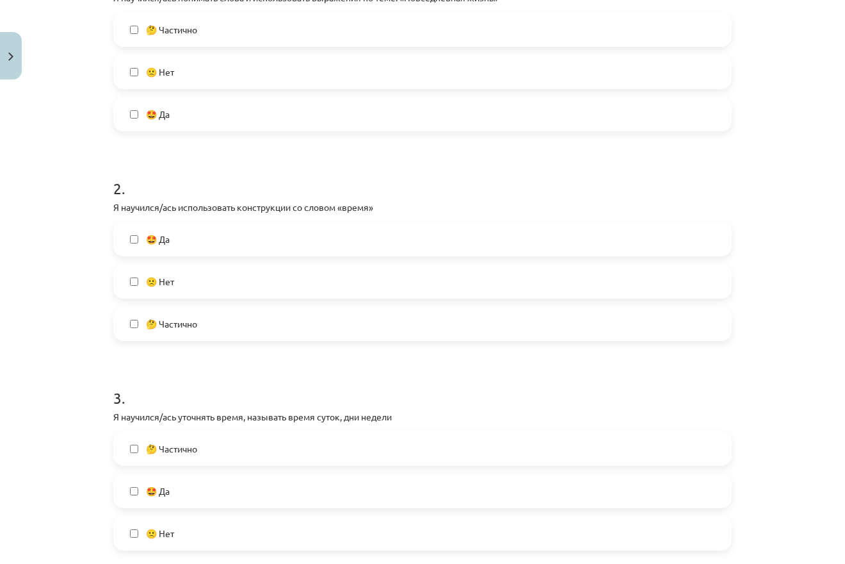
drag, startPoint x: 105, startPoint y: 211, endPoint x: 213, endPoint y: 332, distance: 162.9
click at [213, 332] on div "Mācību tēma: Krievu valodas b1 - 11. klases 1.ieskaites mācību materiāls #14 🤔 …" at bounding box center [422, 282] width 845 height 564
click at [146, 243] on span "🤩 Да" at bounding box center [158, 238] width 24 height 13
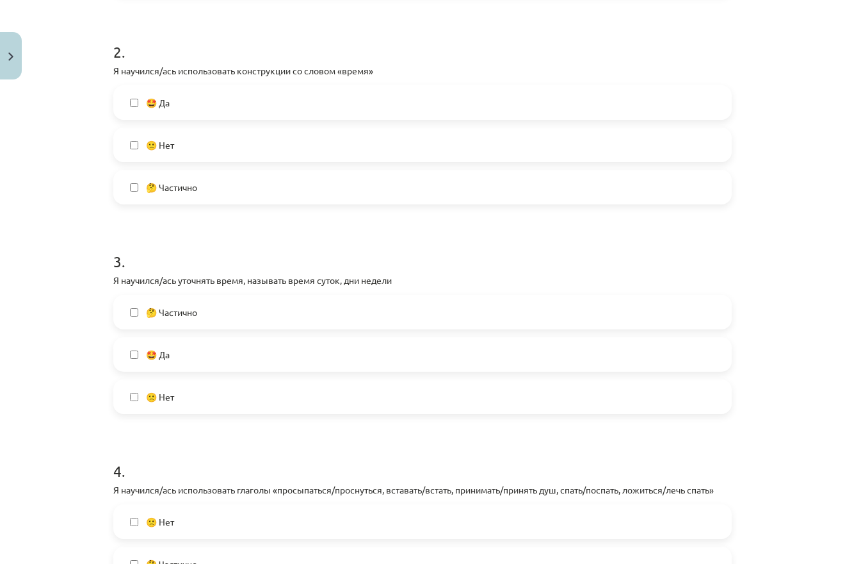
scroll to position [492, 0]
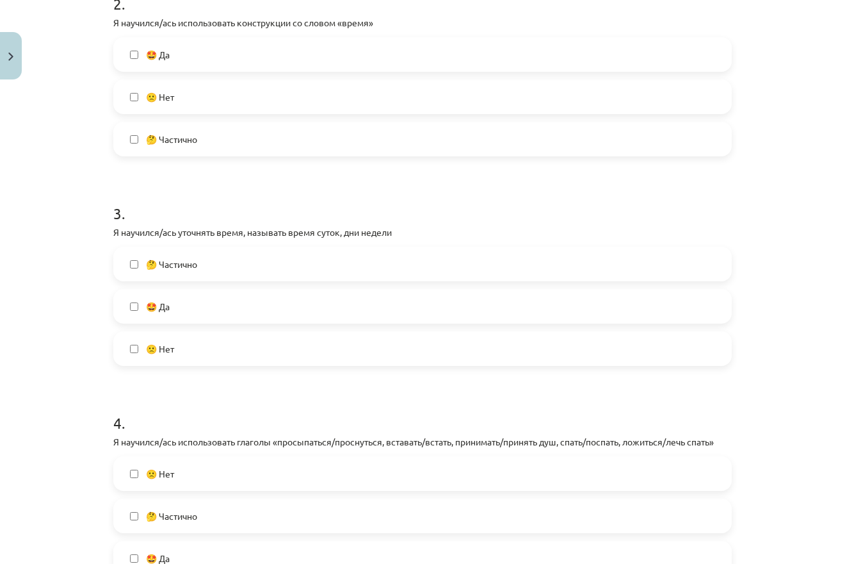
drag, startPoint x: 110, startPoint y: 225, endPoint x: 250, endPoint y: 353, distance: 189.5
drag, startPoint x: 166, startPoint y: 403, endPoint x: 171, endPoint y: 363, distance: 40.7
click at [167, 402] on h1 "4 ." at bounding box center [422, 411] width 619 height 40
click at [156, 301] on span "🤩 Да" at bounding box center [158, 306] width 24 height 13
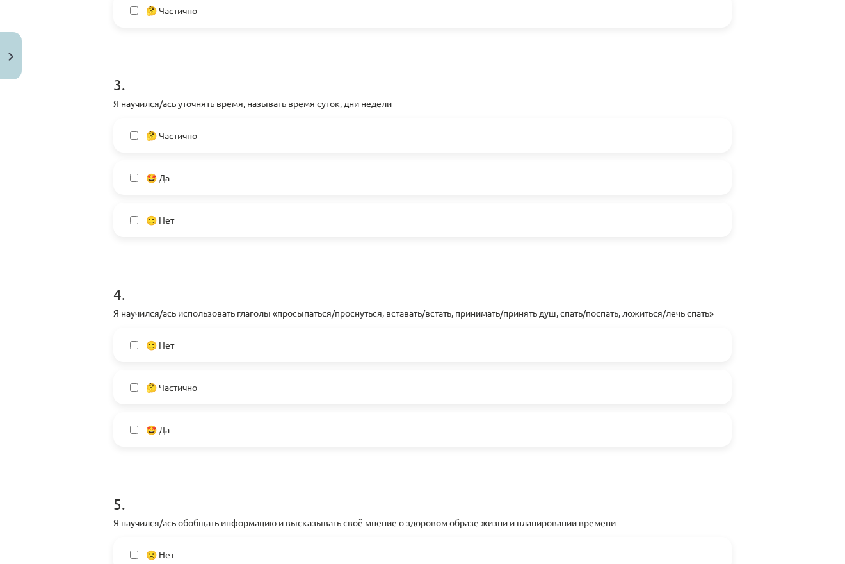
scroll to position [676, 0]
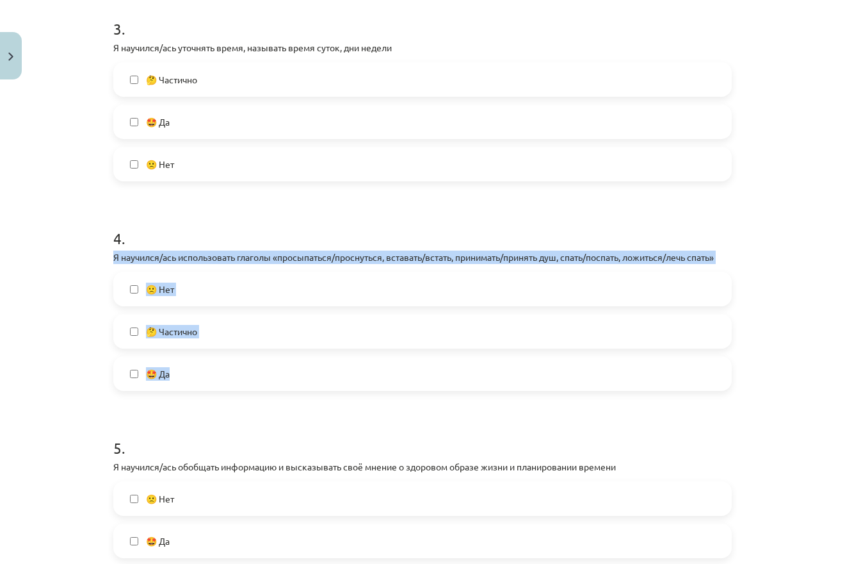
drag, startPoint x: 107, startPoint y: 254, endPoint x: 249, endPoint y: 271, distance: 142.5
click at [225, 384] on div "Mācību tēma: Krievu valodas b1 - 11. klases 1.ieskaites mācību materiāls #14 🤔 …" at bounding box center [422, 282] width 845 height 564
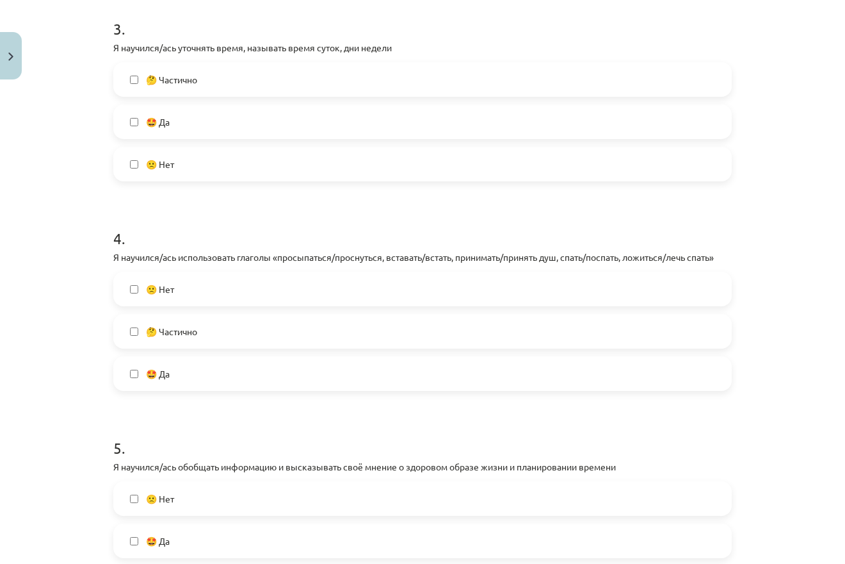
click at [201, 430] on h1 "5 ." at bounding box center [422, 436] width 619 height 40
click at [184, 339] on label "🤔 Частично" at bounding box center [423, 331] width 616 height 32
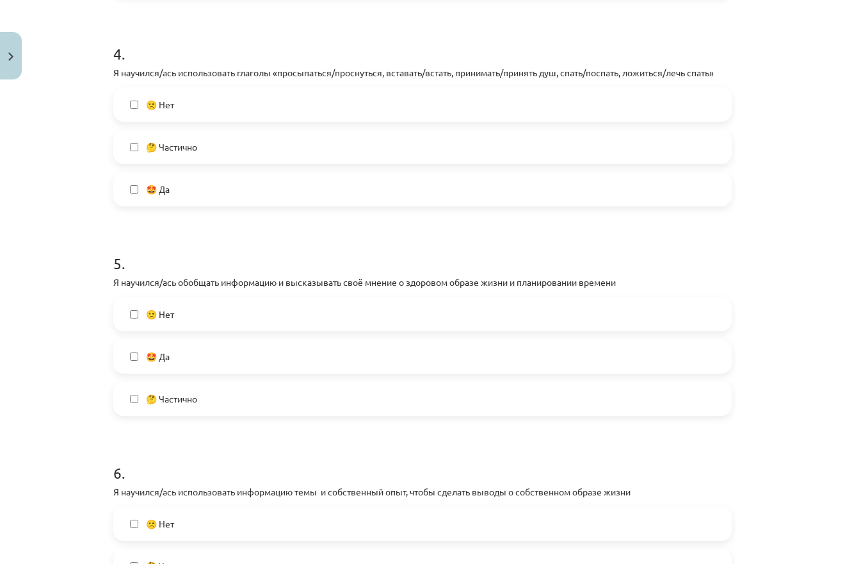
drag, startPoint x: 105, startPoint y: 280, endPoint x: 218, endPoint y: 384, distance: 153.6
click at [218, 390] on div "Mācību tēma: Krievu valodas b1 - 11. klases 1.ieskaites mācību materiāls #14 🤔 …" at bounding box center [422, 282] width 845 height 564
click at [117, 359] on label "🤩 Да" at bounding box center [423, 356] width 616 height 32
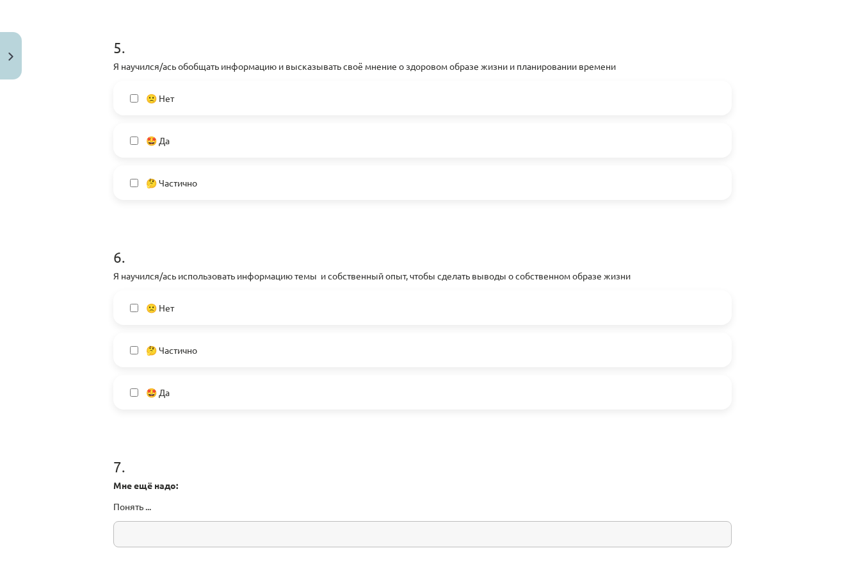
scroll to position [1107, 0]
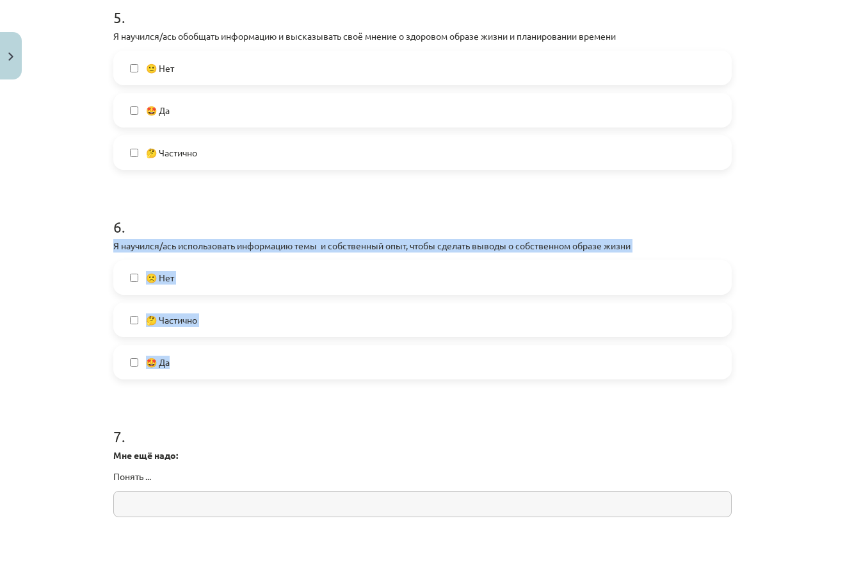
drag, startPoint x: 106, startPoint y: 250, endPoint x: 220, endPoint y: 364, distance: 161.2
click at [220, 364] on div "0 XP Saņemsi Viegls 468 pilda Apraksts Uzdevums Palīdzība 1 . Я научился/ась по…" at bounding box center [423, 8] width 634 height 2060
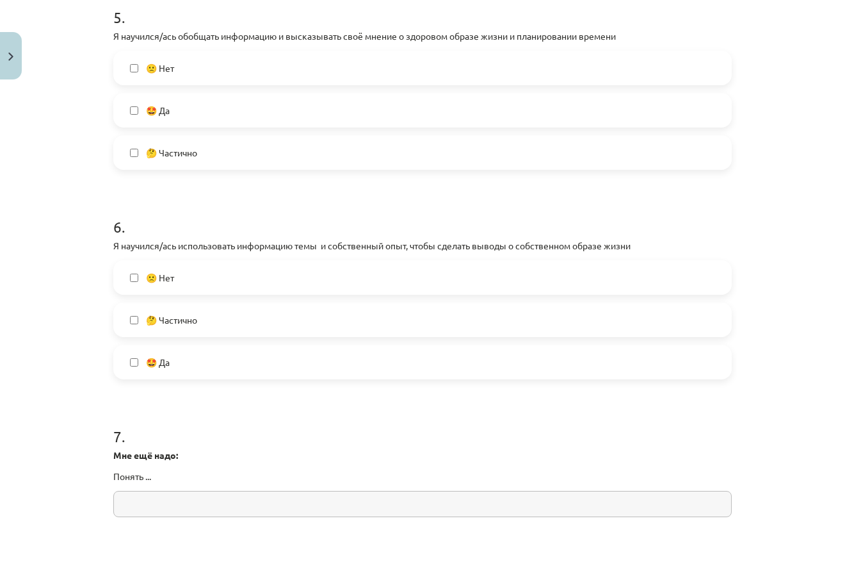
click at [106, 382] on div "0 XP Saņemsi Viegls 468 pilda Apraksts Uzdevums Palīdzība 1 . Я научился/ась по…" at bounding box center [423, 8] width 634 height 2060
click at [131, 329] on label "🤔 Частично" at bounding box center [423, 320] width 616 height 32
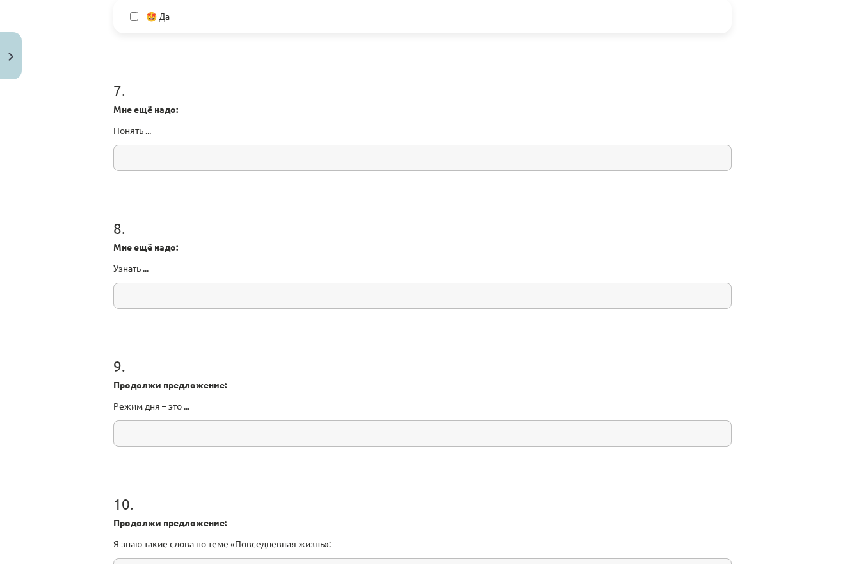
scroll to position [1430, 0]
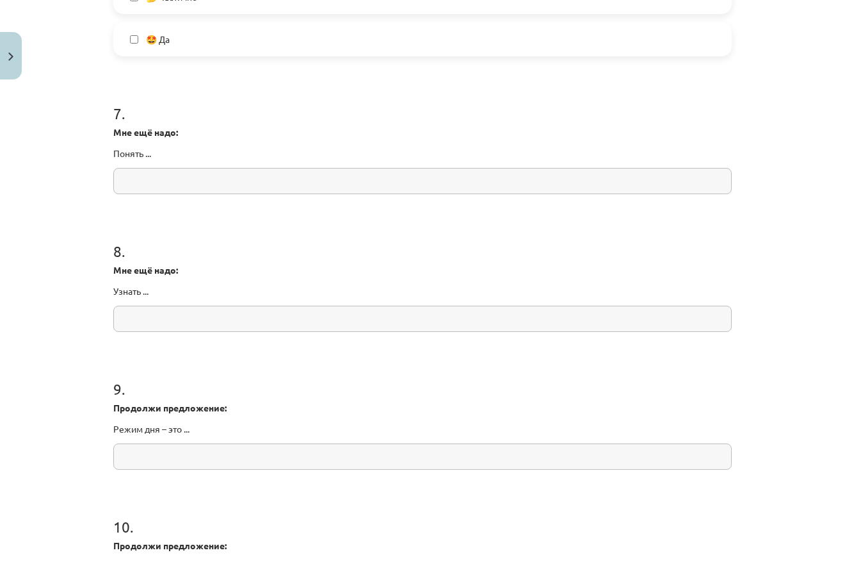
drag, startPoint x: 109, startPoint y: 274, endPoint x: 193, endPoint y: 289, distance: 85.8
click at [89, 393] on div "Mācību tēma: Krievu valodas b1 - 11. klases 1.ieskaites mācību materiāls #14 🤔 …" at bounding box center [422, 282] width 845 height 564
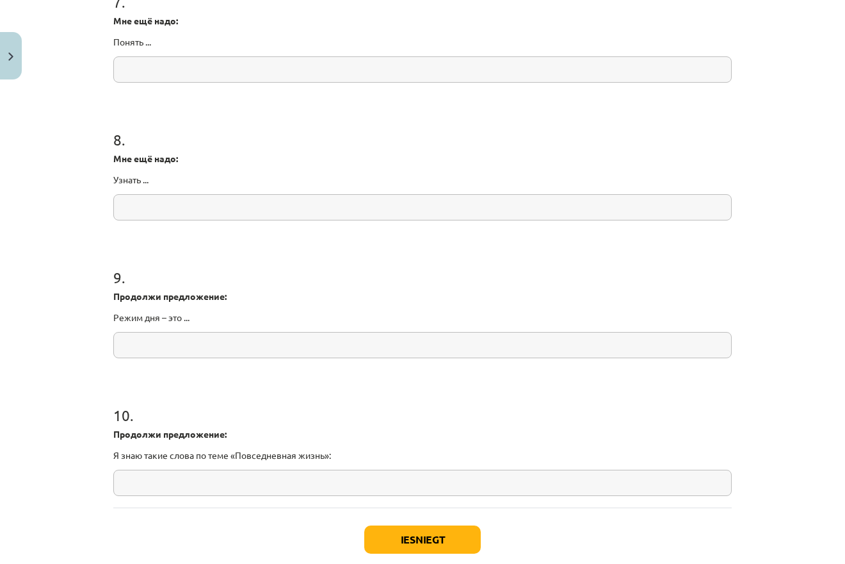
scroll to position [1553, 0]
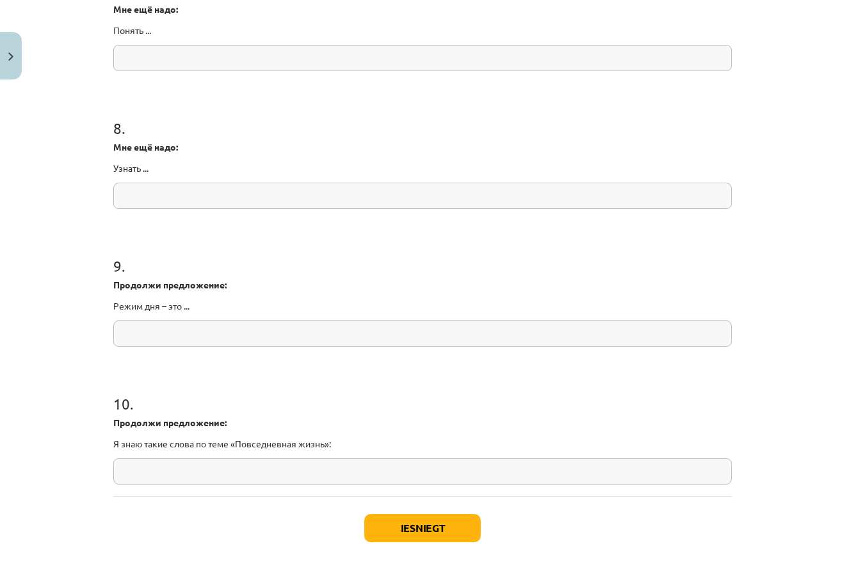
drag, startPoint x: 115, startPoint y: 279, endPoint x: 207, endPoint y: 298, distance: 94.2
click at [207, 298] on div "Продолжи предложение: Режим дня – это ..." at bounding box center [422, 295] width 619 height 35
click at [118, 247] on h1 "9 ." at bounding box center [422, 254] width 619 height 40
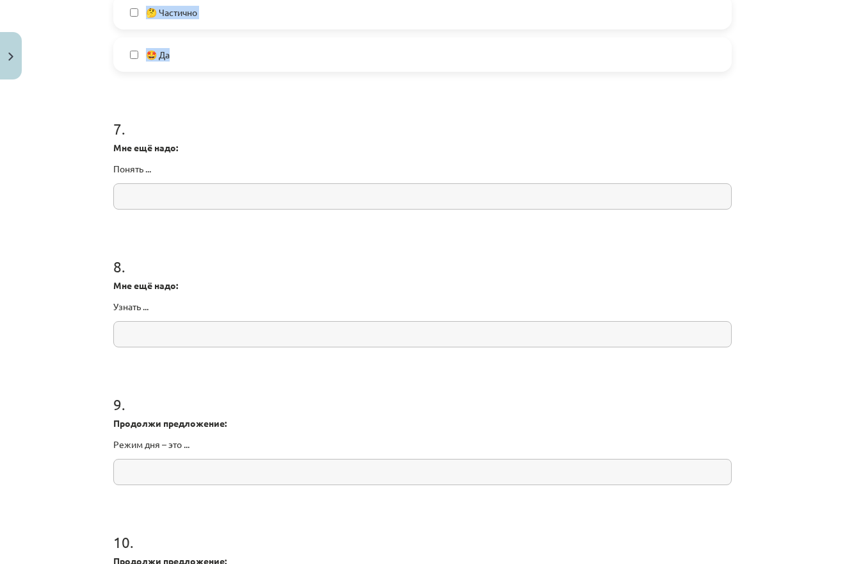
scroll to position [1614, 0]
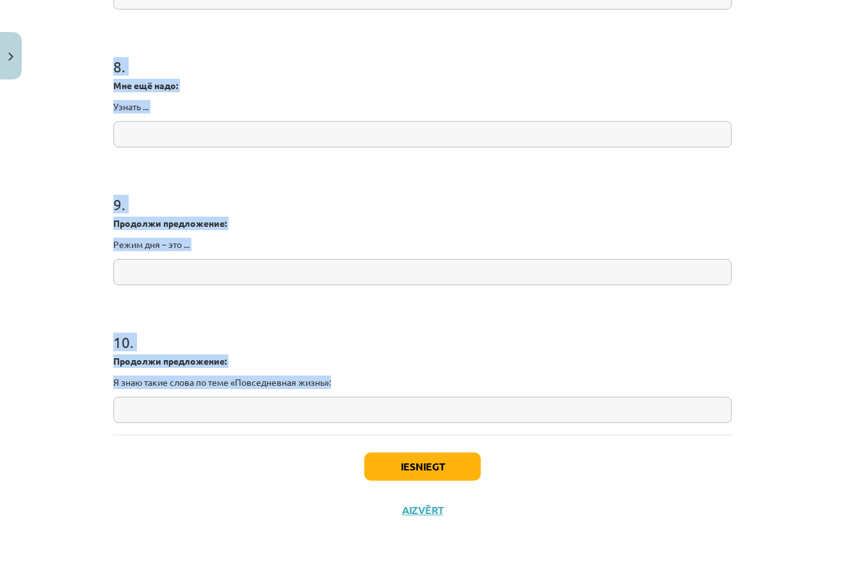
drag, startPoint x: 101, startPoint y: 294, endPoint x: 338, endPoint y: 388, distance: 255.0
click at [338, 388] on div "Mācību tēma: Krievu valodas b1 - 11. klases 1.ieskaites mācību materiāls #14 🤔 …" at bounding box center [422, 282] width 845 height 564
copy form "8 . L ipsumdol/sit ametcons adipi e seddoeiusmod temporinc ut labo: «Etdolorema…"
click at [337, 192] on h1 "9 ." at bounding box center [422, 193] width 619 height 40
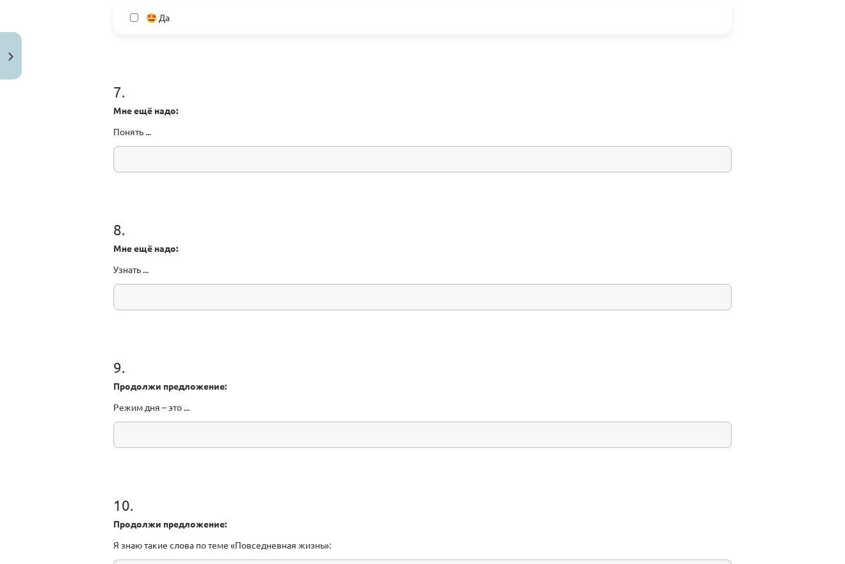
scroll to position [1430, 0]
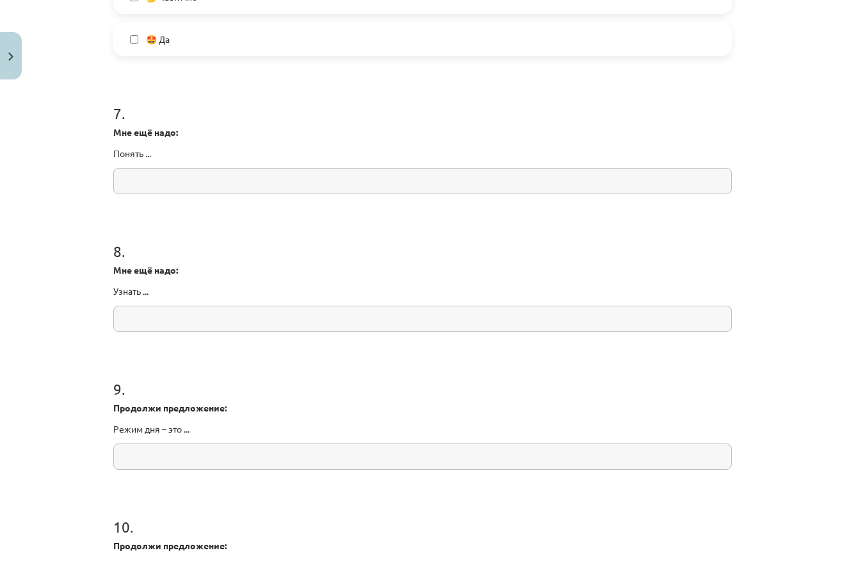
click at [235, 169] on input "text" at bounding box center [422, 181] width 619 height 26
paste input "**********"
type input "**********"
drag, startPoint x: 263, startPoint y: 332, endPoint x: 259, endPoint y: 309, distance: 23.4
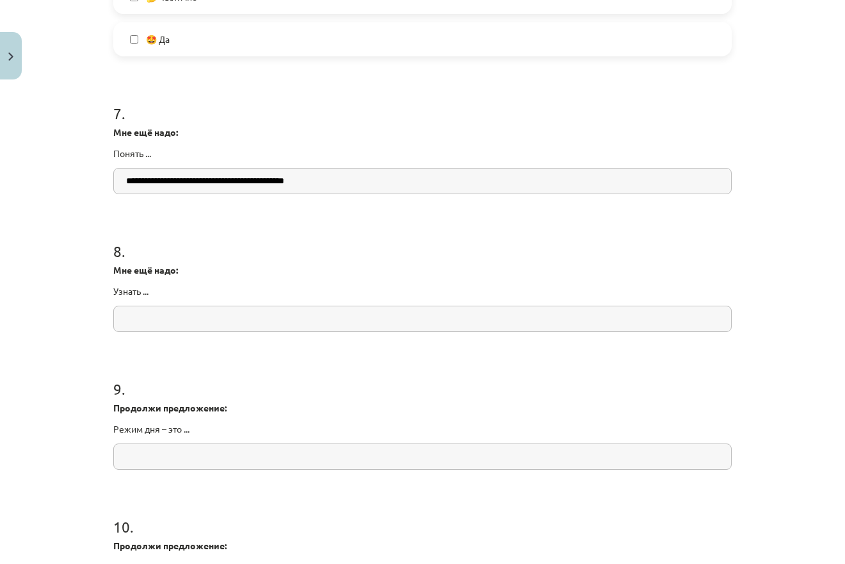
click at [259, 309] on input "text" at bounding box center [422, 319] width 619 height 26
paste input "**********"
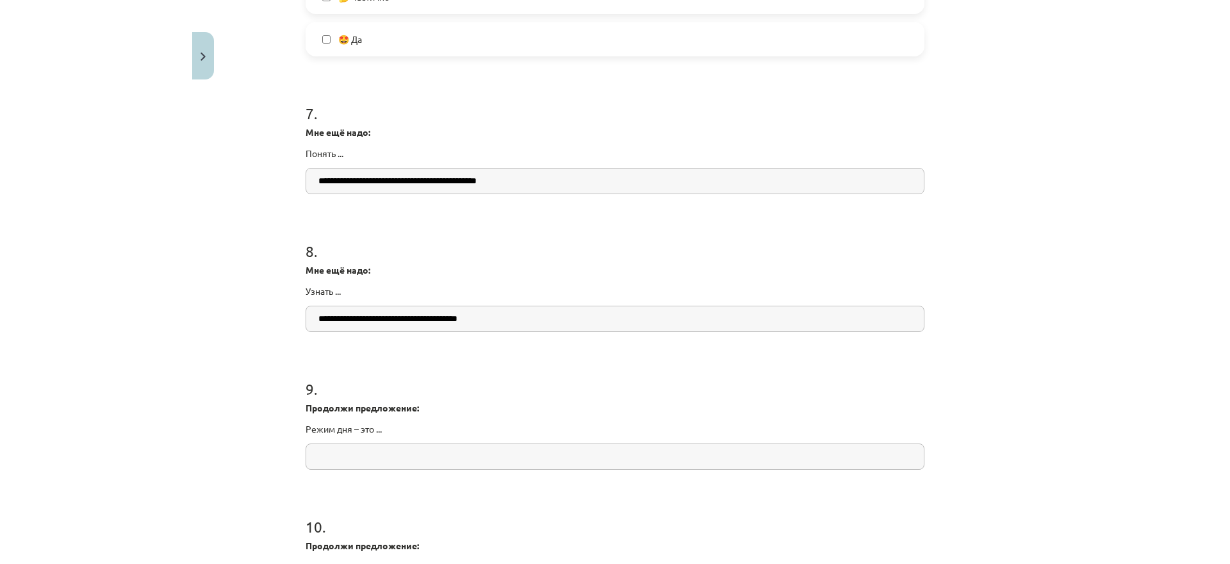
scroll to position [1491, 0]
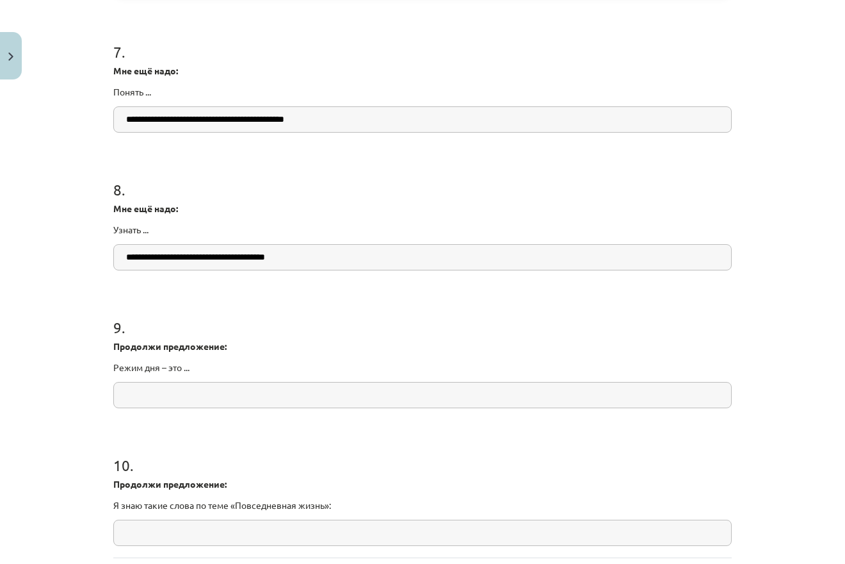
type input "**********"
click at [230, 393] on input "text" at bounding box center [422, 395] width 619 height 26
drag, startPoint x: 229, startPoint y: 393, endPoint x: 220, endPoint y: 399, distance: 11.0
paste input "**********"
drag, startPoint x: 381, startPoint y: 405, endPoint x: 104, endPoint y: 416, distance: 277.5
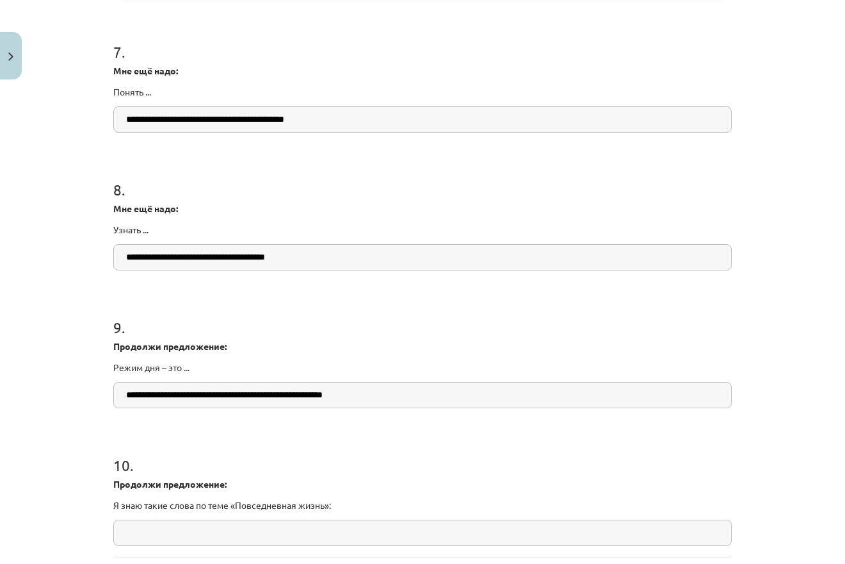
click at [113, 408] on input "**********" at bounding box center [422, 395] width 619 height 26
type input "**********"
click at [138, 530] on input "text" at bounding box center [422, 532] width 619 height 26
paste input "**********"
type input "**********"
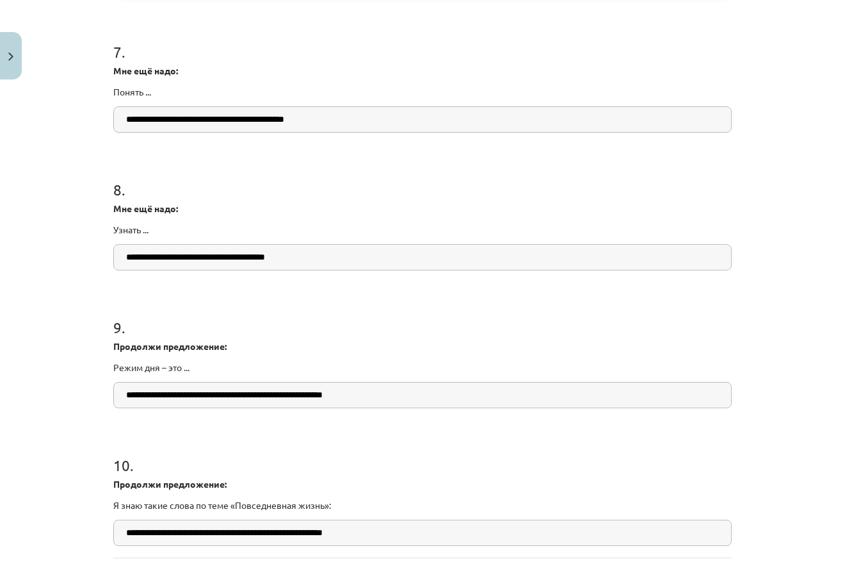
drag, startPoint x: 345, startPoint y: 399, endPoint x: 56, endPoint y: 393, distance: 289.6
click at [113, 407] on input "**********" at bounding box center [422, 395] width 619 height 26
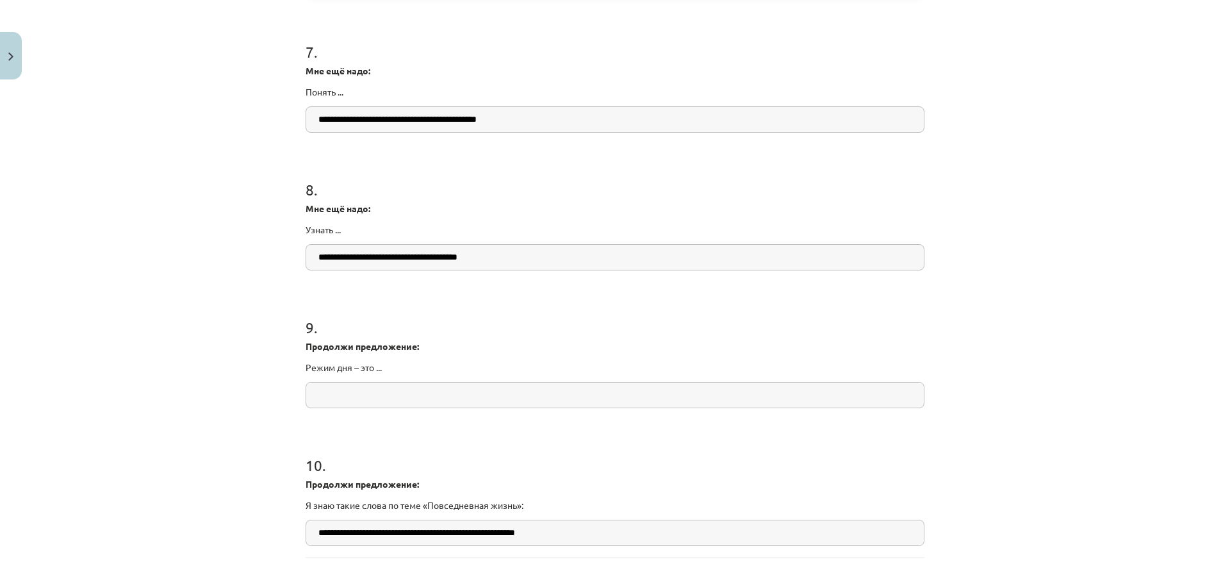
scroll to position [1614, 0]
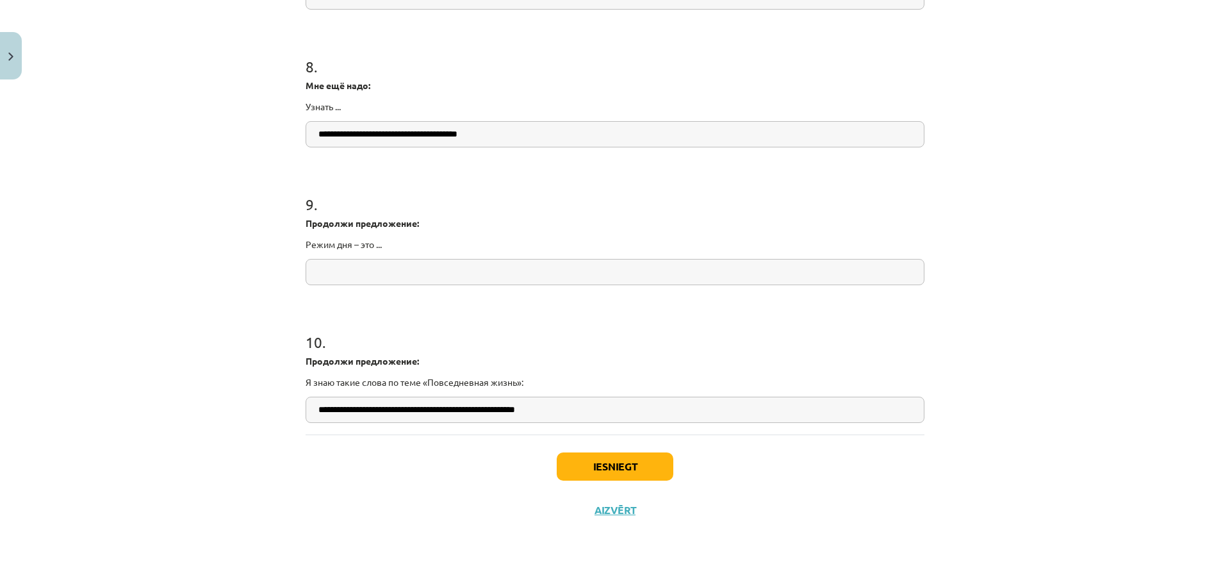
click at [154, 236] on div "Mācību tēma: Krievu valodas b1 - 11. klases 1.ieskaites mācību materiāls #14 🤔 …" at bounding box center [615, 282] width 1230 height 564
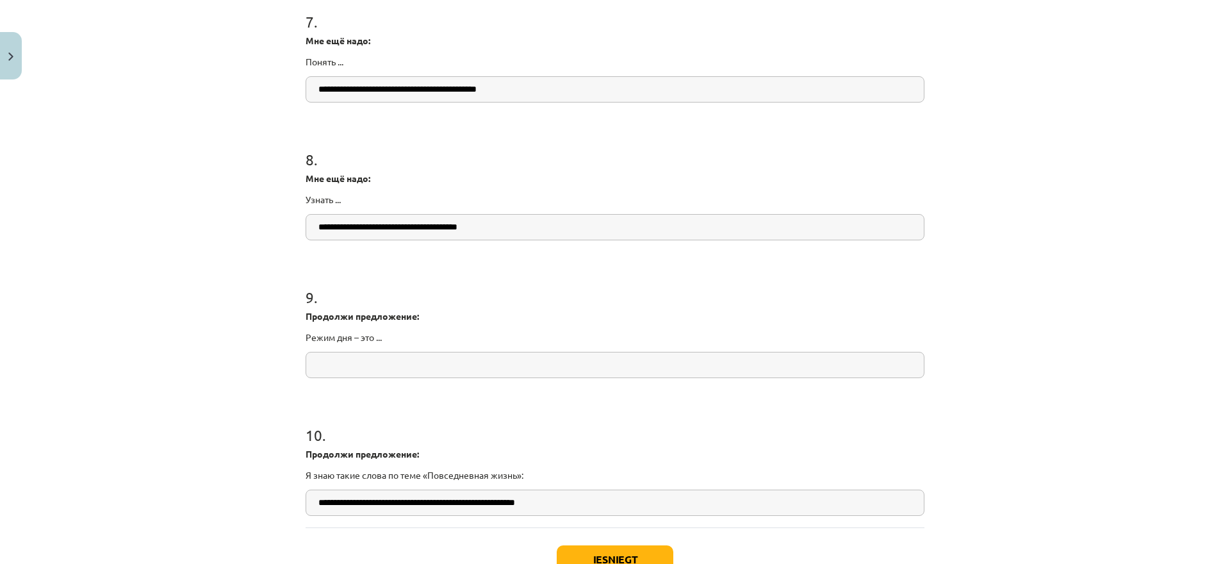
scroll to position [1537, 0]
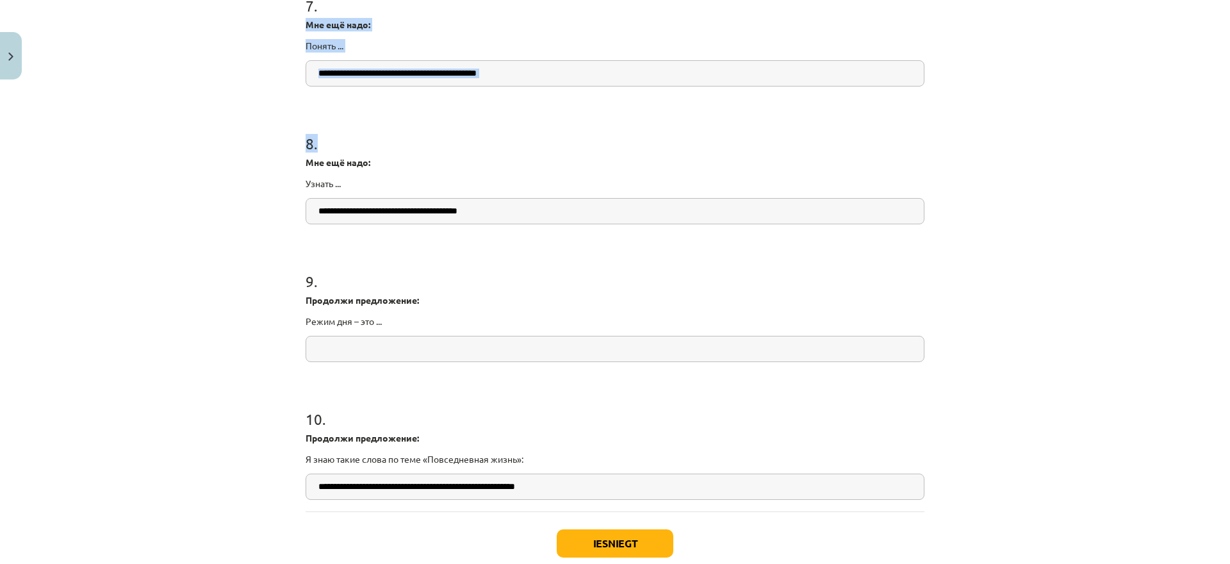
drag, startPoint x: 304, startPoint y: 23, endPoint x: 542, endPoint y: 206, distance: 300.2
click at [530, 194] on div "**********" at bounding box center [615, 168] width 619 height 112
drag, startPoint x: 525, startPoint y: 208, endPoint x: 296, endPoint y: 181, distance: 230.2
click at [306, 198] on input "**********" at bounding box center [615, 211] width 619 height 26
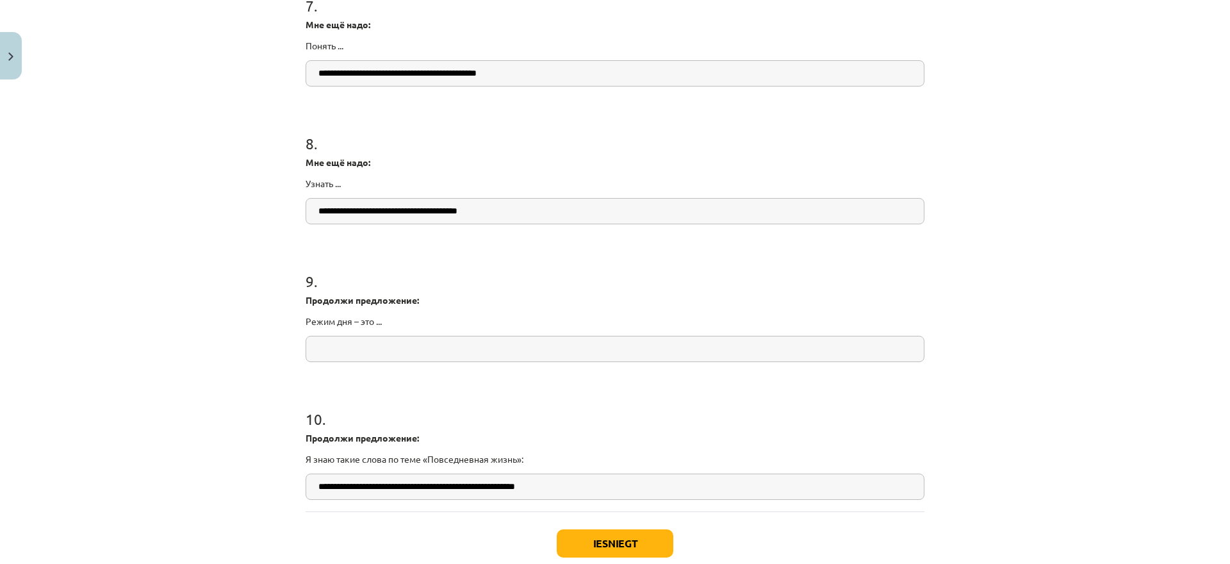
drag, startPoint x: 325, startPoint y: 251, endPoint x: 341, endPoint y: 191, distance: 62.3
click at [325, 250] on h1 "9 ." at bounding box center [615, 270] width 619 height 40
drag, startPoint x: 586, startPoint y: 74, endPoint x: 242, endPoint y: 83, distance: 344.0
click at [306, 86] on input "**********" at bounding box center [615, 73] width 619 height 26
click at [391, 158] on p "Мне ещё надо:" at bounding box center [615, 162] width 619 height 13
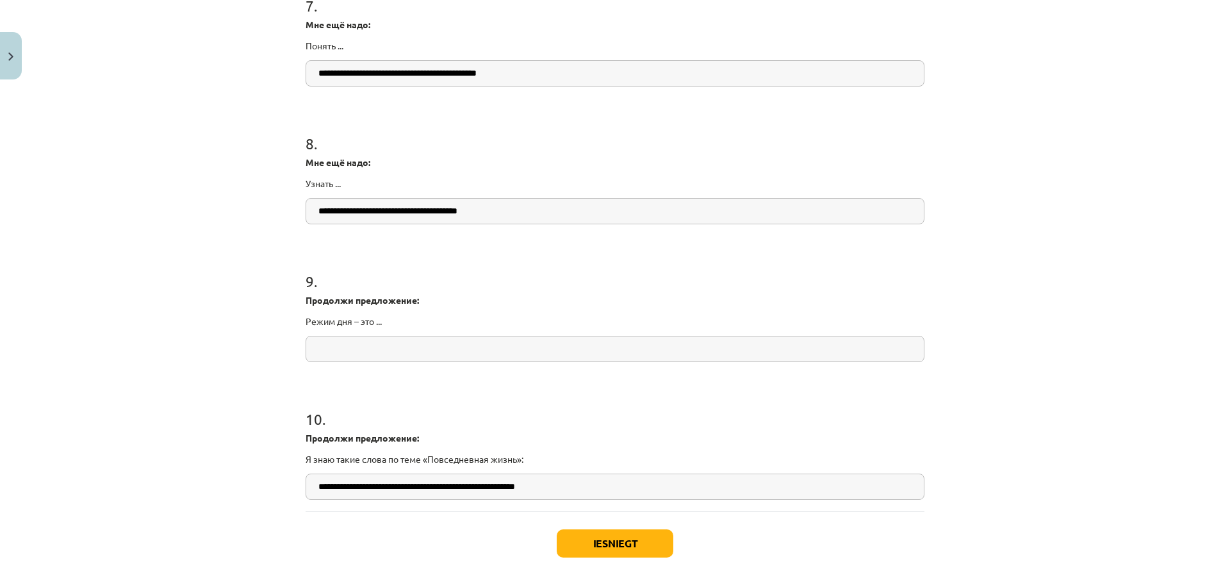
drag, startPoint x: 526, startPoint y: 208, endPoint x: 183, endPoint y: 208, distance: 342.7
click at [306, 208] on input "**********" at bounding box center [615, 211] width 619 height 26
drag, startPoint x: 309, startPoint y: 159, endPoint x: 357, endPoint y: 189, distance: 57.2
click at [357, 189] on div "Мне ещё надо: Узнать ..." at bounding box center [615, 173] width 619 height 35
click at [238, 237] on div "Mācību tēma: Krievu valodas b1 - 11. klases 1.ieskaites mācību materiāls #14 🤔 …" at bounding box center [615, 282] width 1230 height 564
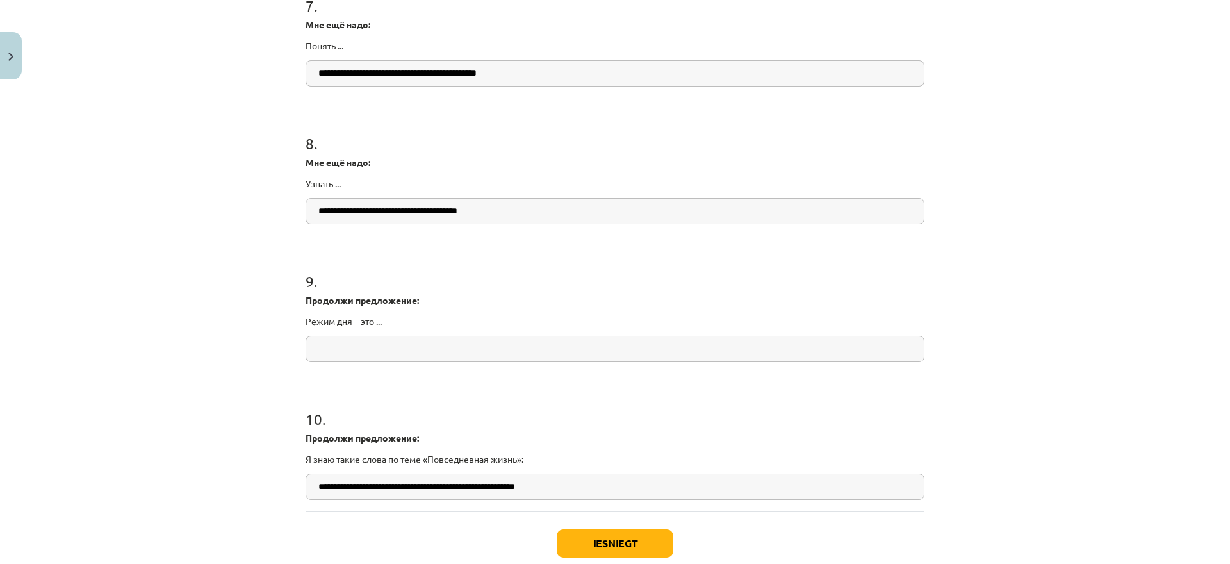
click at [544, 216] on input "**********" at bounding box center [615, 211] width 619 height 26
click at [563, 265] on h1 "9 ." at bounding box center [615, 270] width 619 height 40
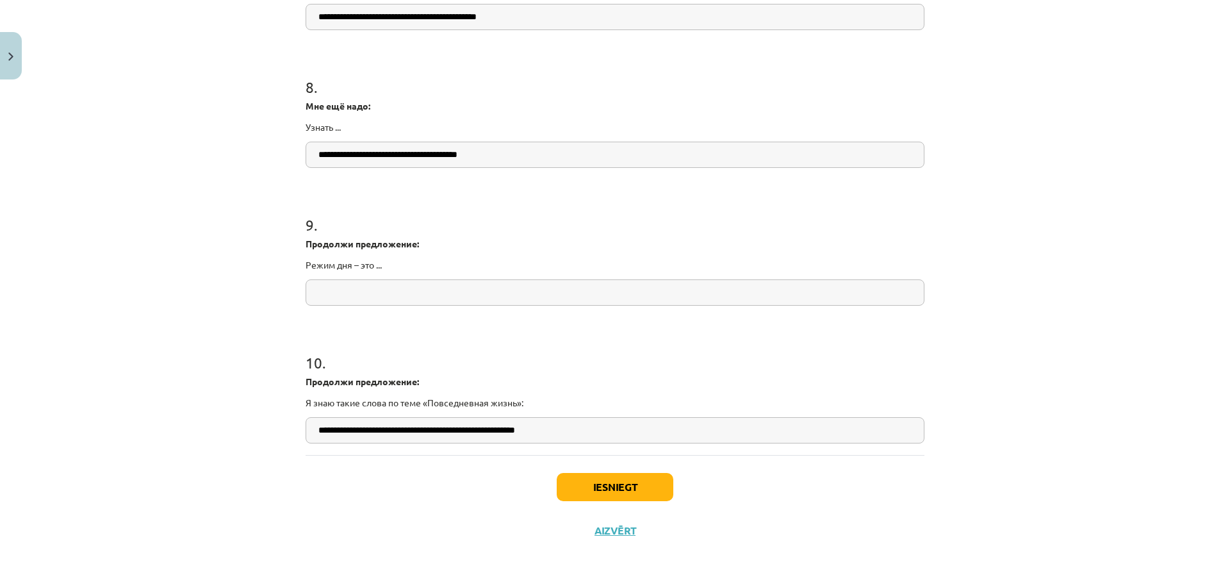
scroll to position [1614, 0]
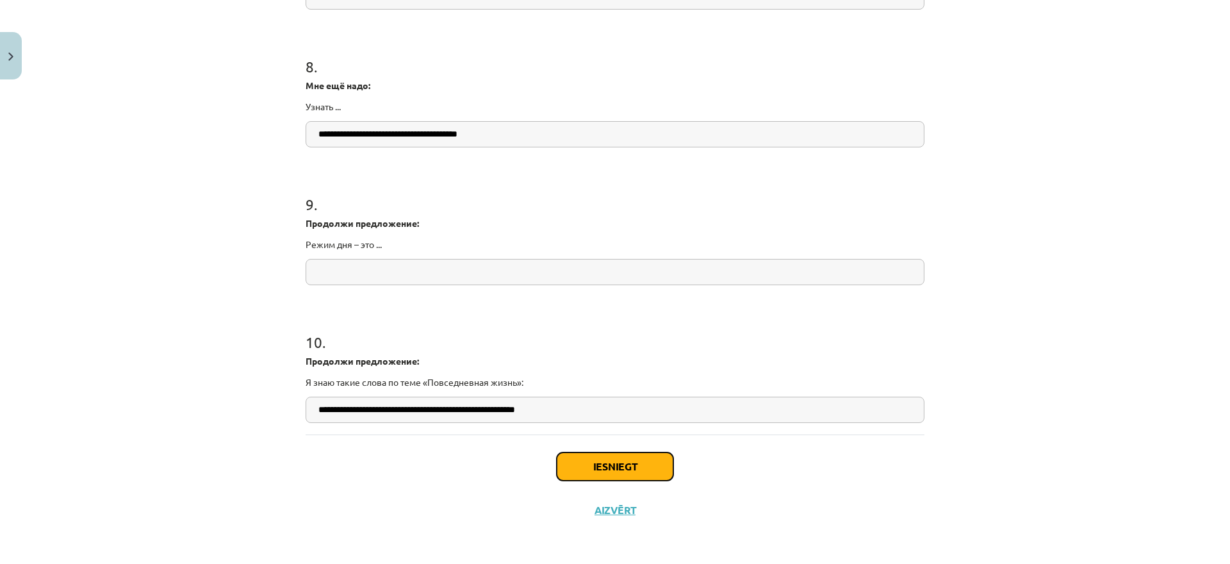
click at [618, 458] on button "Iesniegt" at bounding box center [615, 466] width 117 height 28
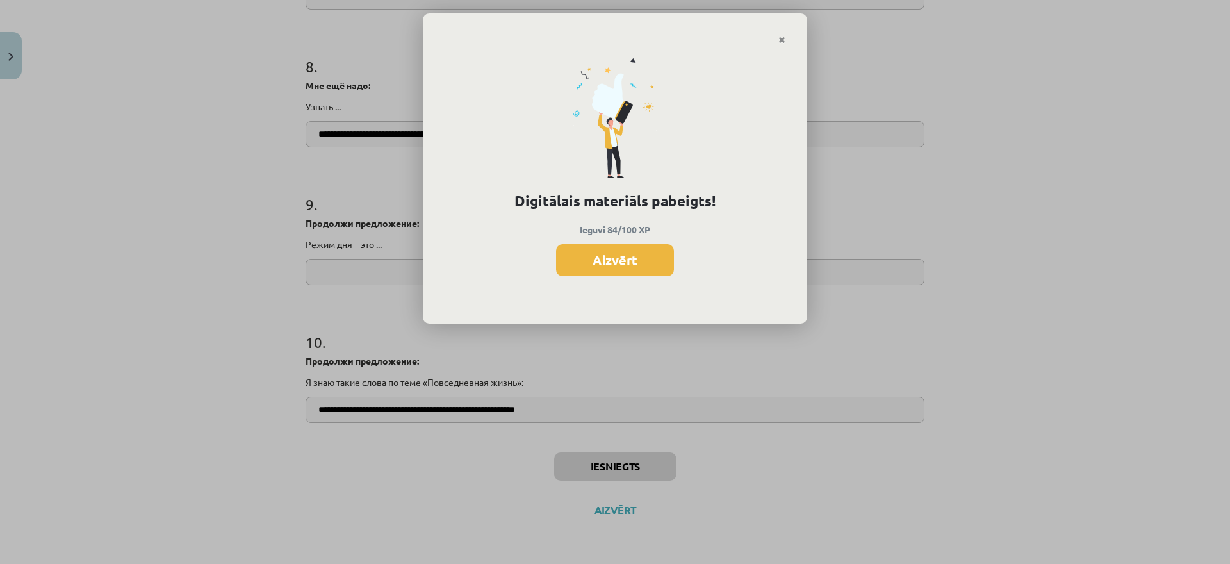
scroll to position [988, 0]
click at [602, 254] on button "Aizvērt" at bounding box center [615, 260] width 118 height 32
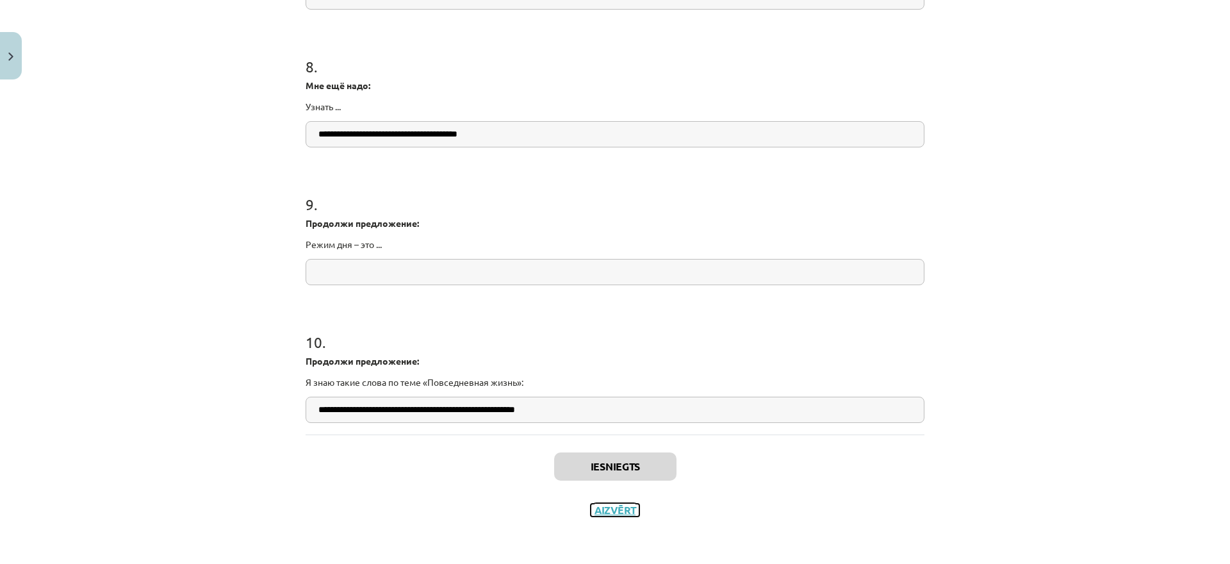
click at [615, 510] on button "Aizvērt" at bounding box center [615, 509] width 49 height 13
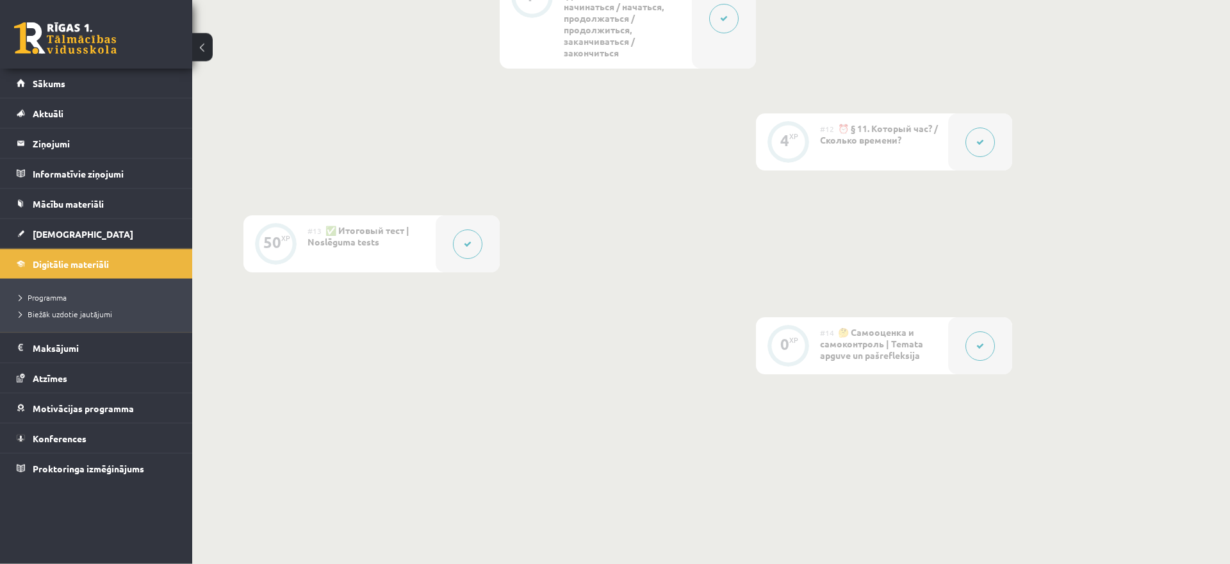
scroll to position [1546, 0]
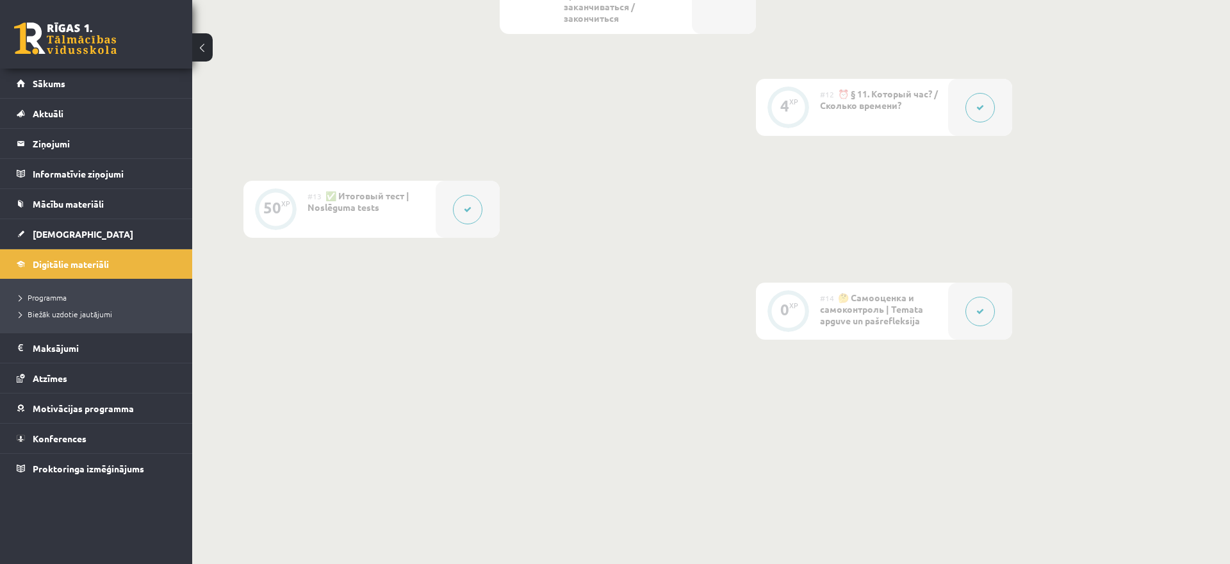
click at [99, 52] on link at bounding box center [65, 38] width 102 height 32
